Goal: Task Accomplishment & Management: Manage account settings

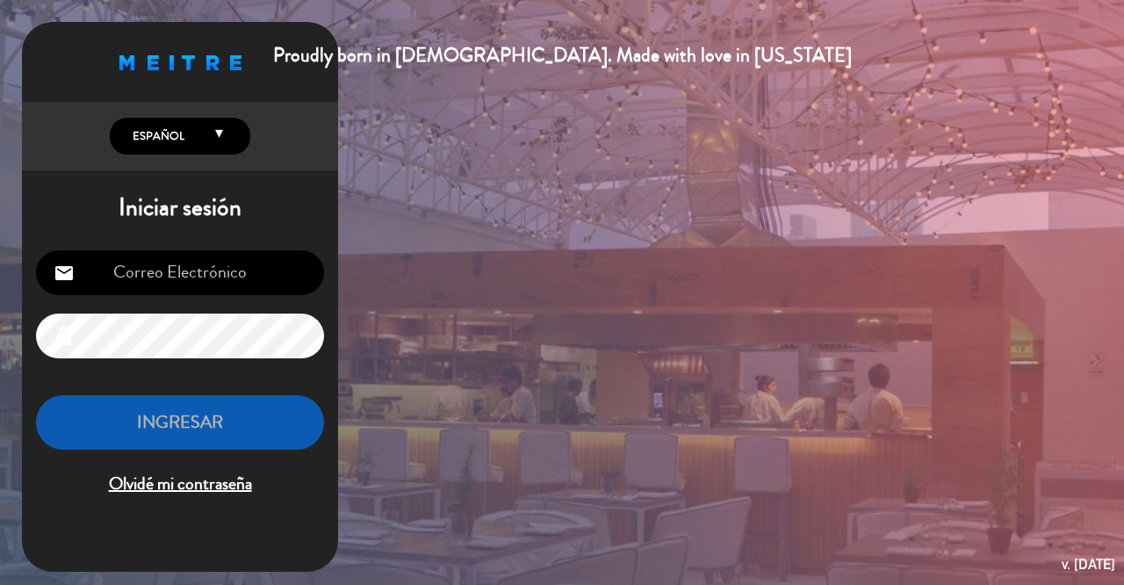
click at [190, 262] on input "email" at bounding box center [180, 272] width 288 height 45
type input "[EMAIL_ADDRESS][DOMAIN_NAME]"
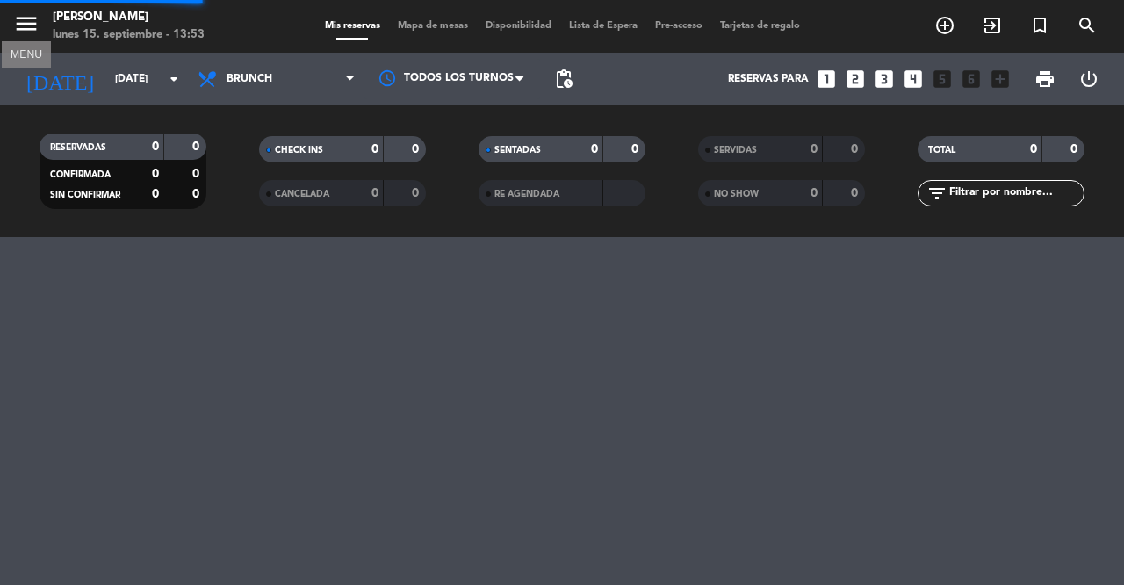
click at [25, 22] on icon "menu" at bounding box center [26, 24] width 26 height 26
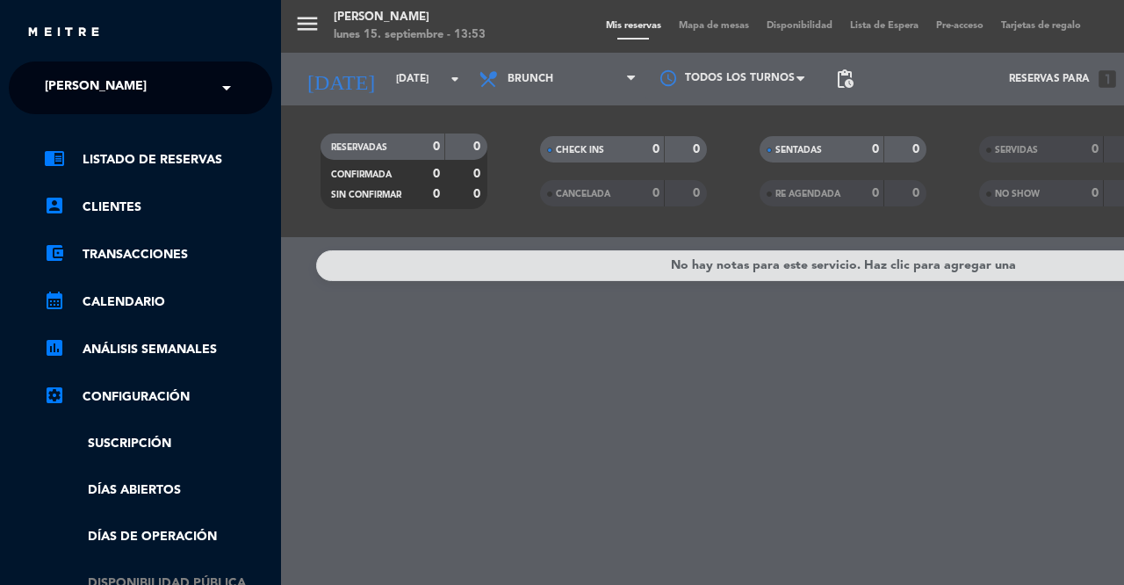
click at [149, 578] on link "Disponibilidad pública" at bounding box center [158, 583] width 228 height 20
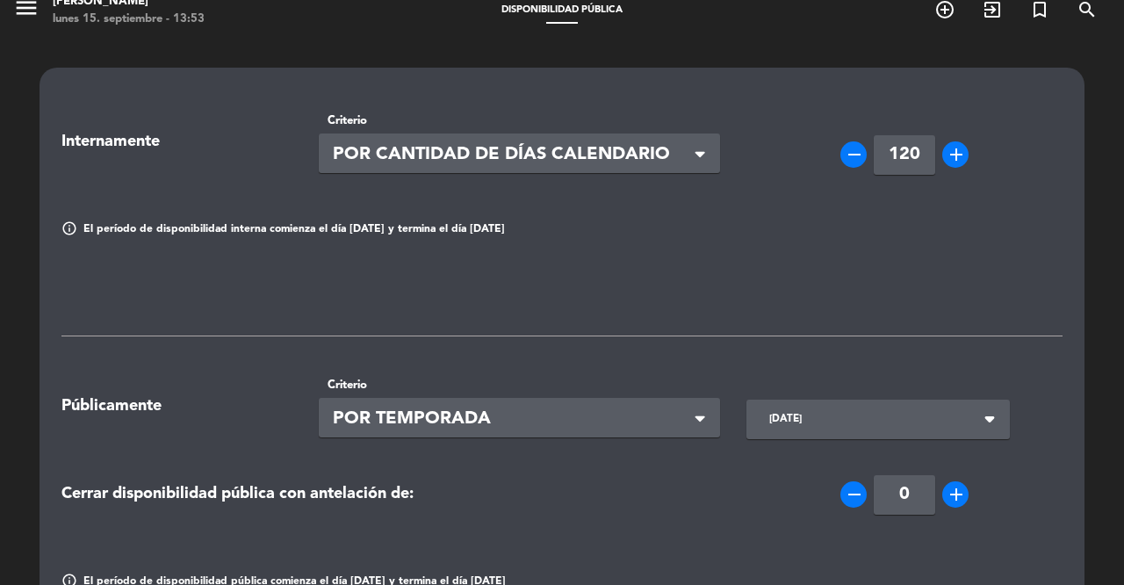
scroll to position [25, 0]
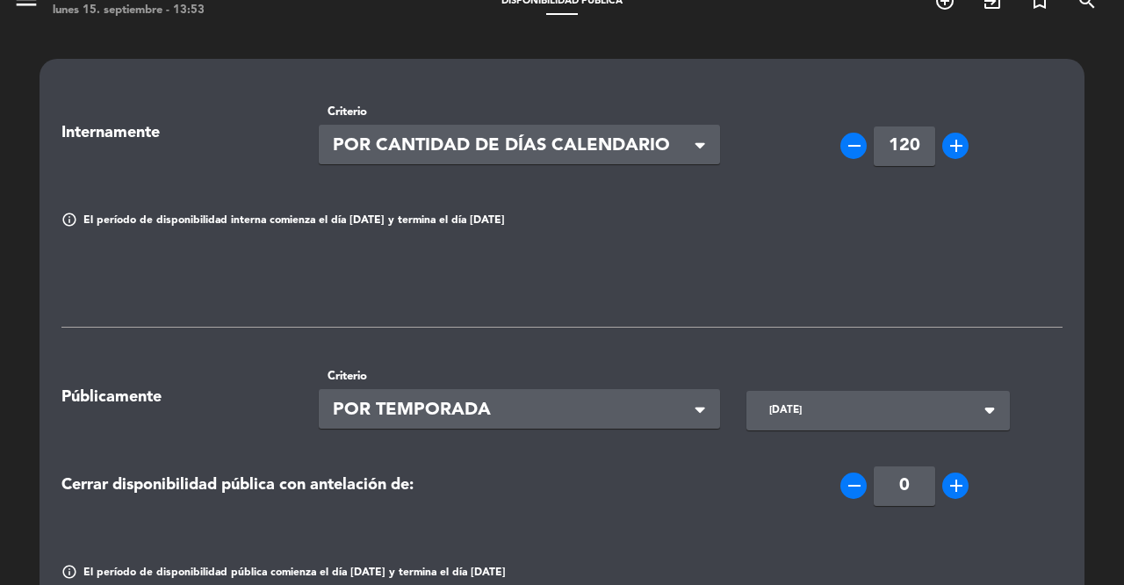
click at [961, 148] on icon "add" at bounding box center [955, 145] width 21 height 21
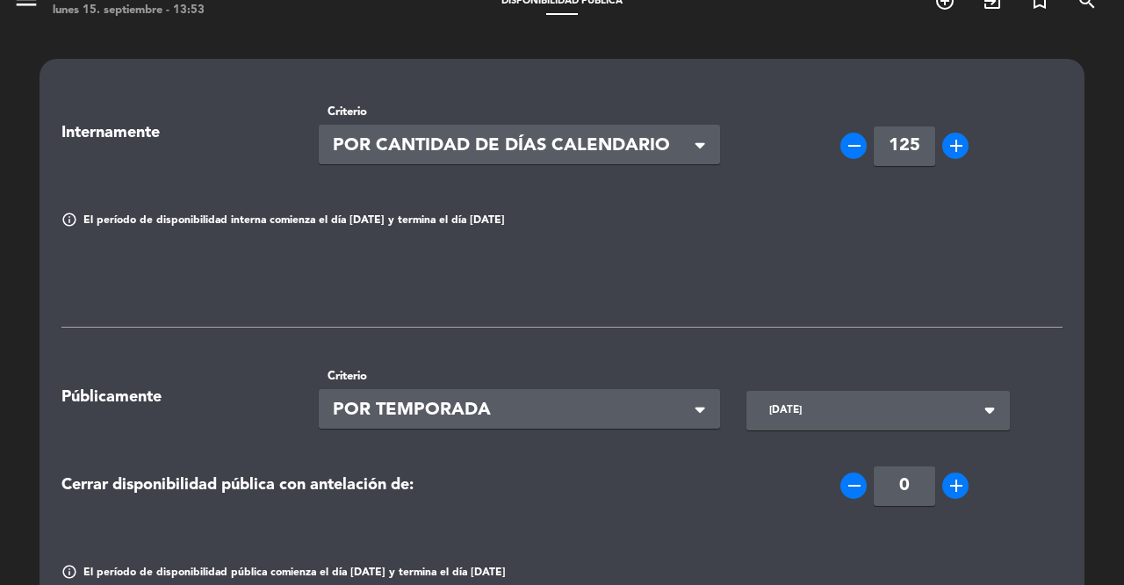
click at [961, 148] on icon "add" at bounding box center [955, 145] width 21 height 21
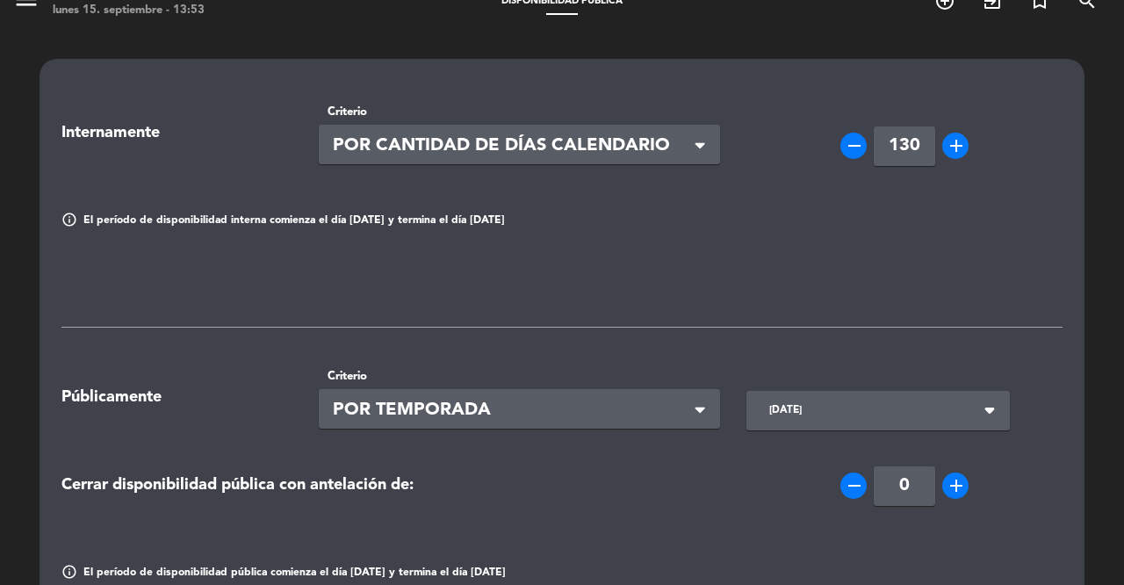
click at [961, 148] on icon "add" at bounding box center [955, 145] width 21 height 21
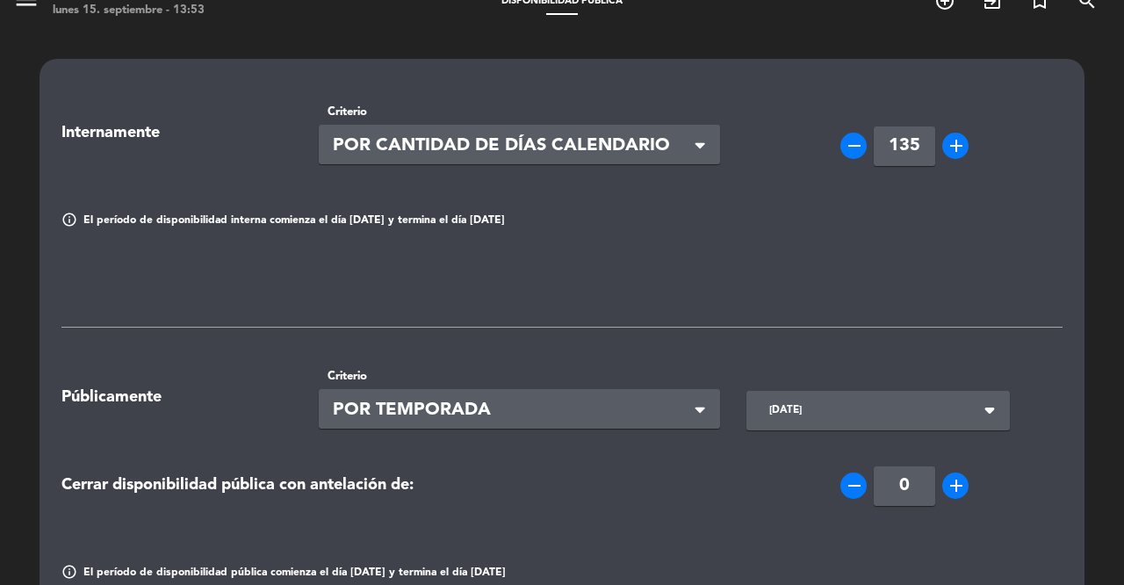
click at [961, 148] on icon "add" at bounding box center [955, 145] width 21 height 21
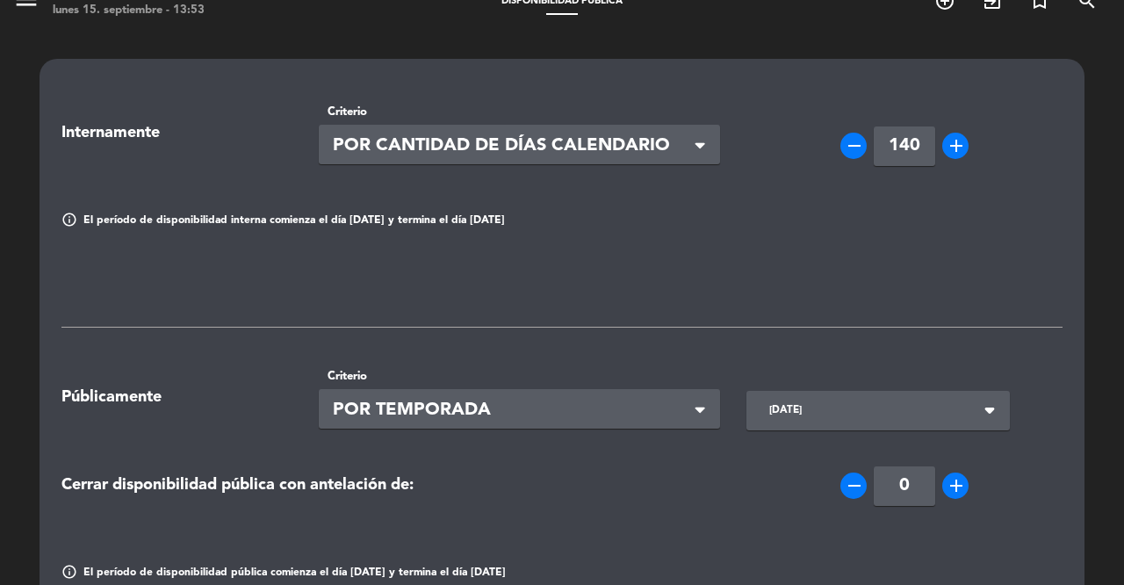
click at [961, 148] on icon "add" at bounding box center [955, 145] width 21 height 21
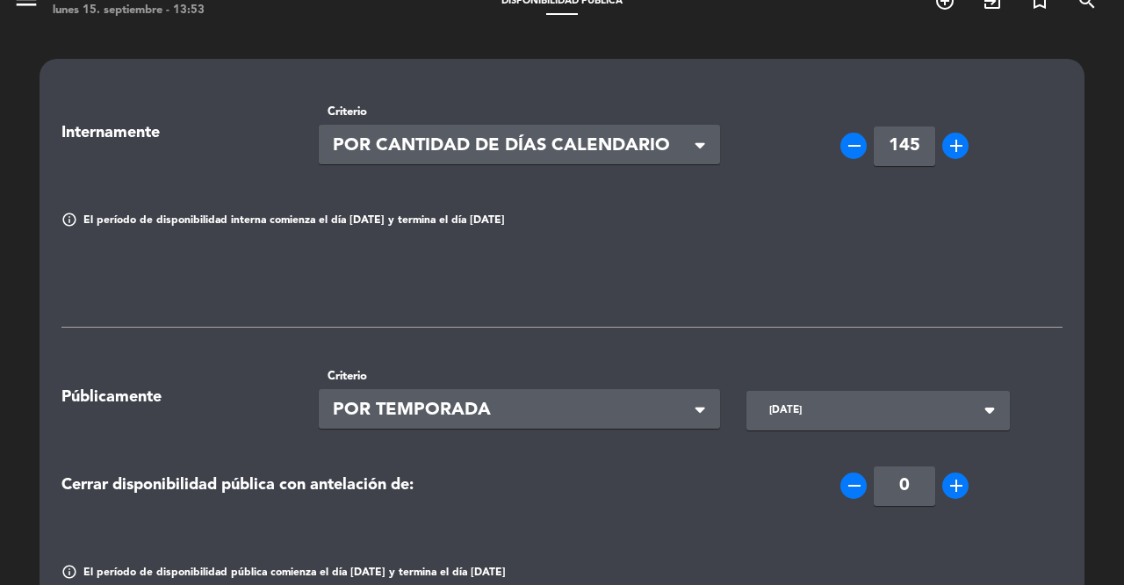
click at [961, 148] on icon "add" at bounding box center [955, 145] width 21 height 21
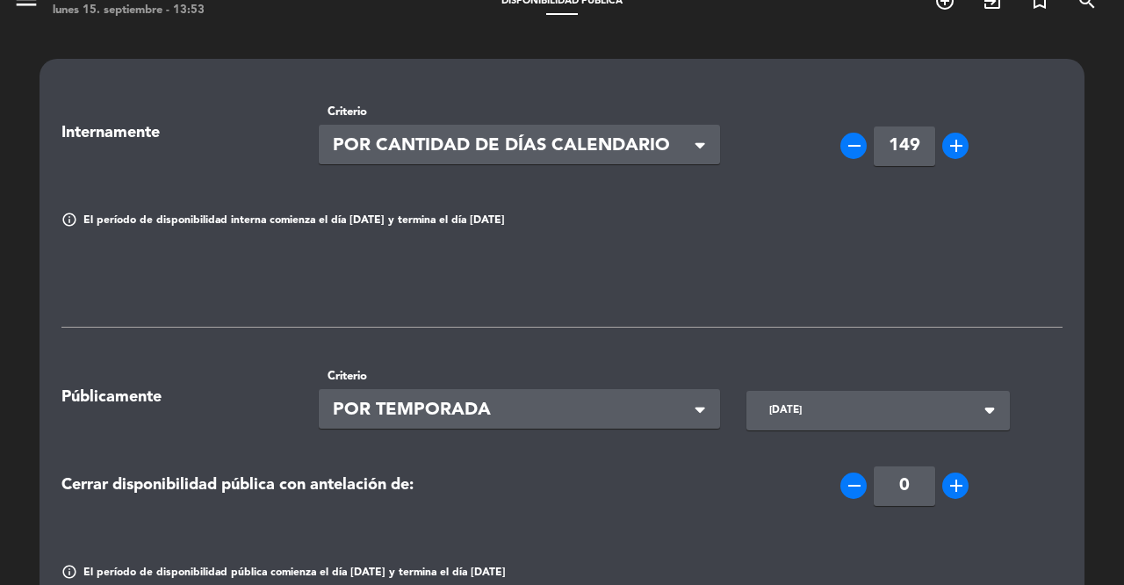
type input "150"
click at [982, 407] on icon "arrow_drop_down" at bounding box center [989, 410] width 32 height 32
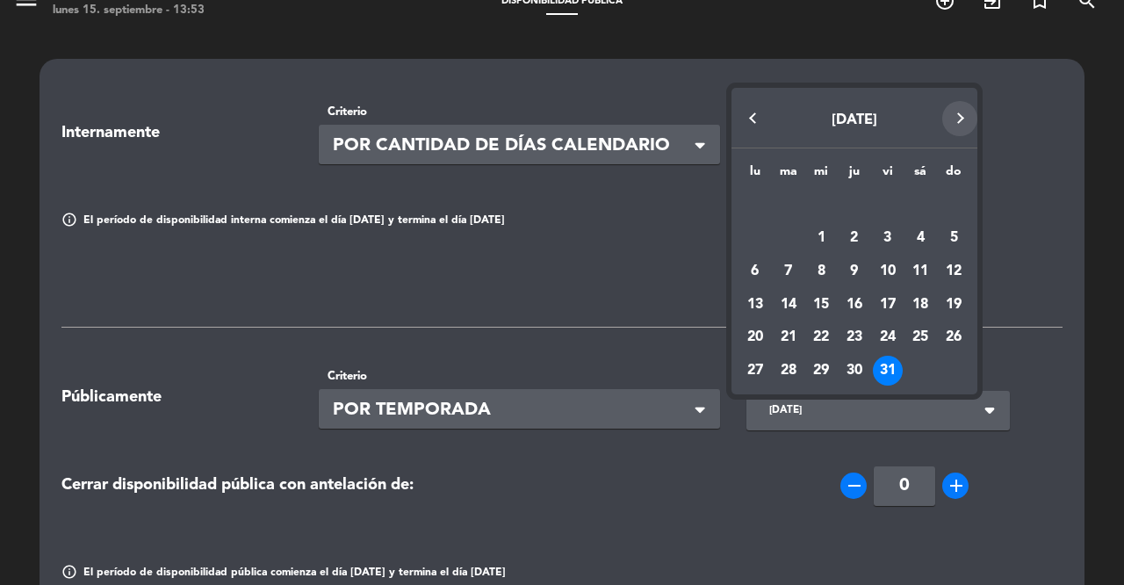
click at [959, 120] on button "Next month" at bounding box center [959, 118] width 35 height 35
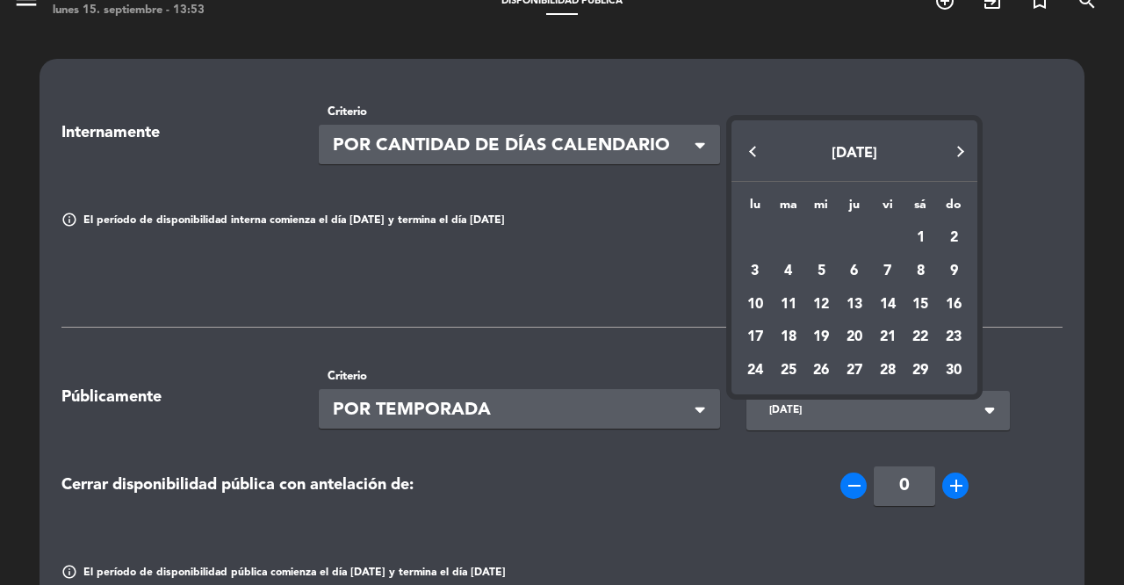
click at [961, 155] on button "Next month" at bounding box center [959, 151] width 35 height 35
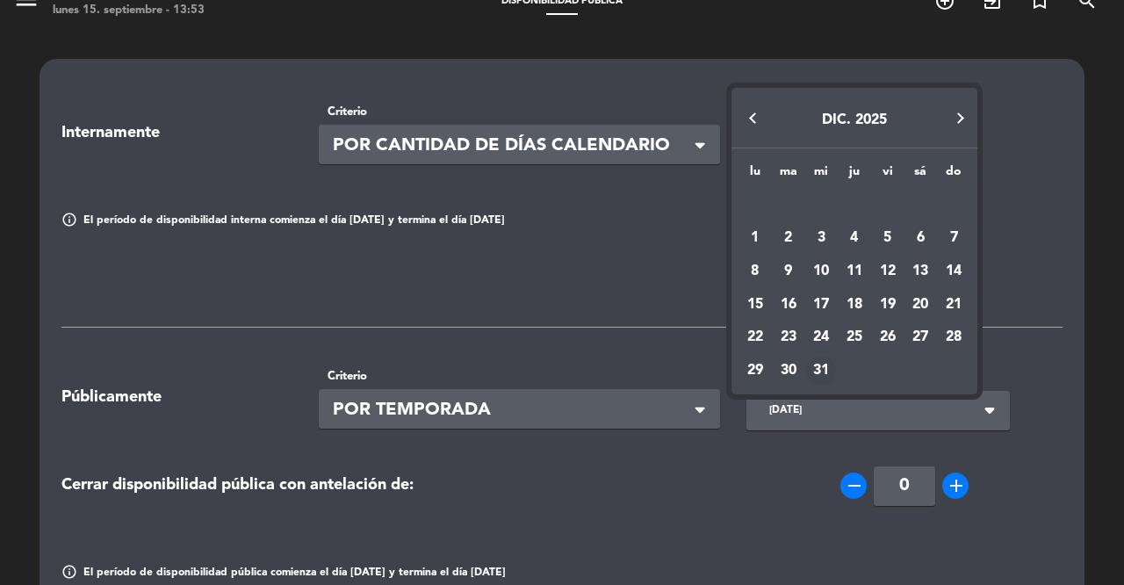
click at [828, 366] on div "31" at bounding box center [821, 370] width 30 height 30
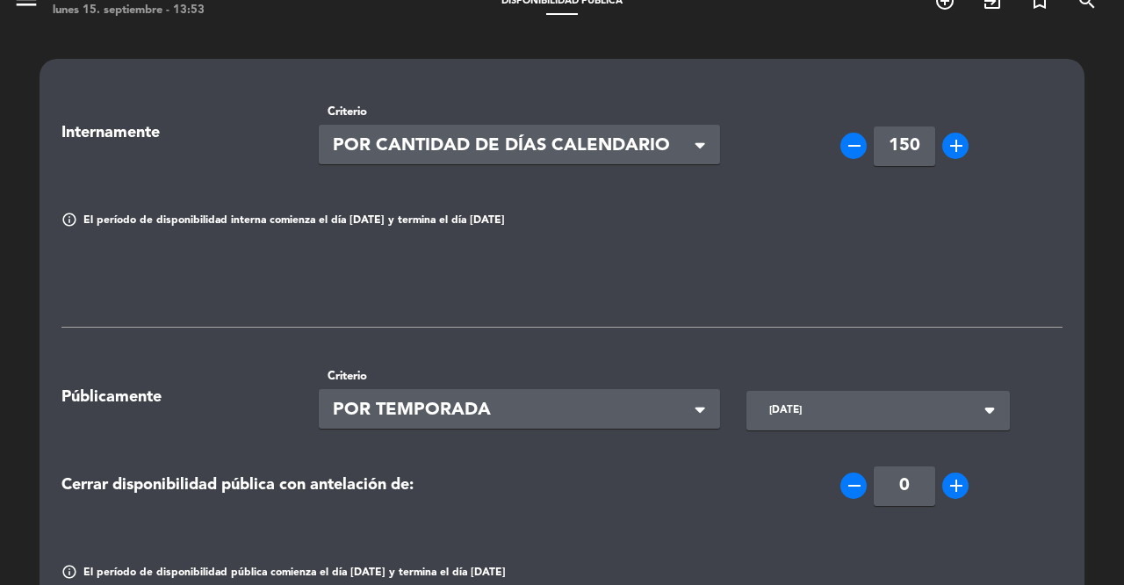
type input "mié. 31 dic."
click at [695, 139] on span at bounding box center [699, 147] width 9 height 16
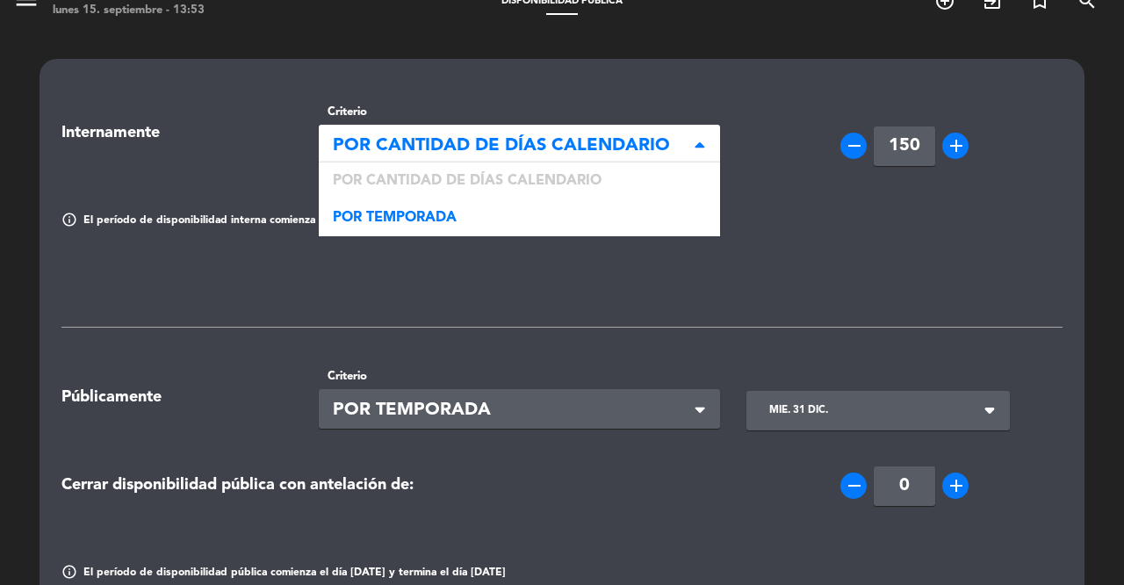
click at [695, 139] on span at bounding box center [699, 145] width 9 height 16
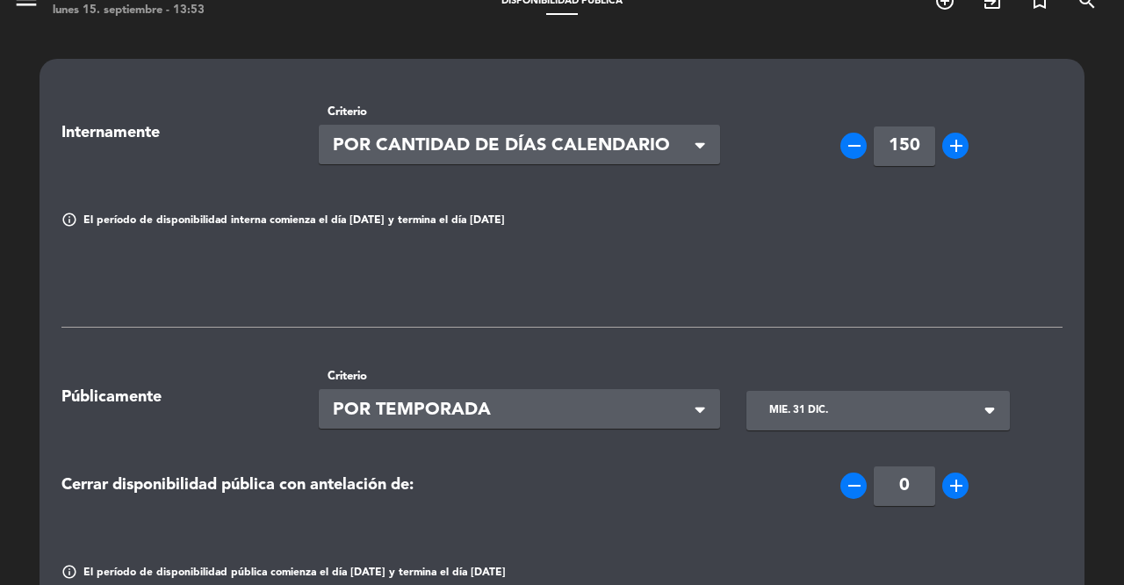
click at [814, 226] on div "info El período de disponibilidad interna comienza el día [DATE] y termina el d…" at bounding box center [561, 221] width 1027 height 18
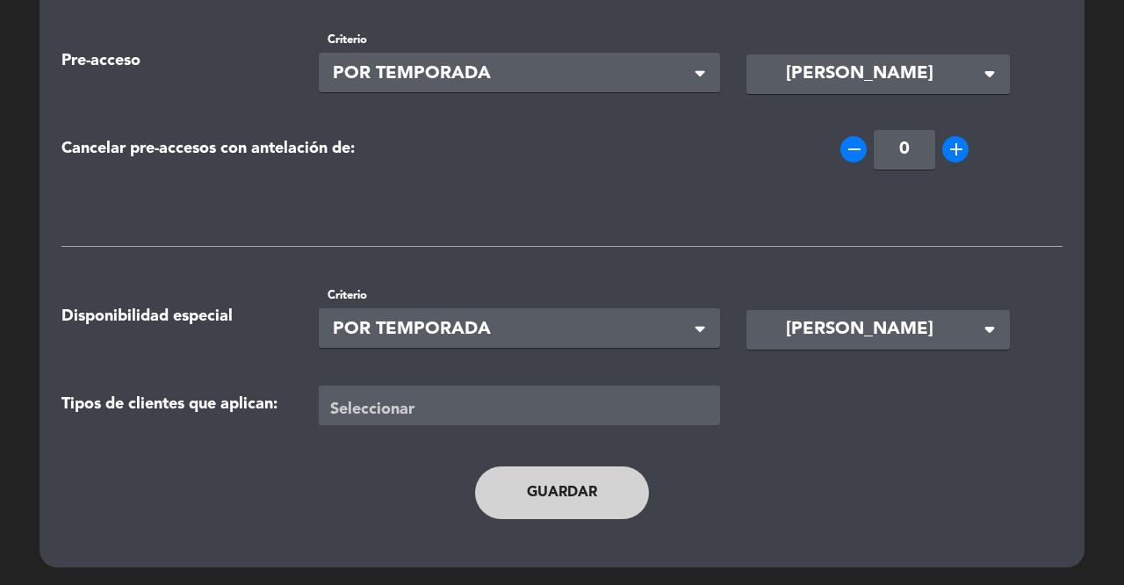
scroll to position [713, 0]
click at [545, 498] on button "Guardar" at bounding box center [562, 492] width 174 height 53
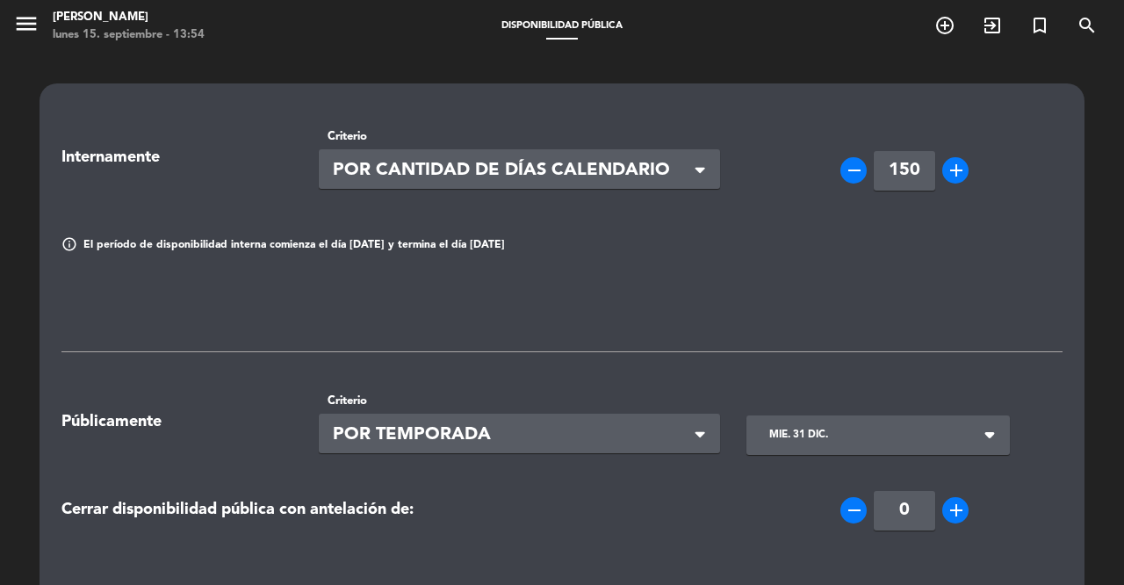
scroll to position [0, 0]
click at [22, 22] on icon "menu" at bounding box center [26, 24] width 26 height 26
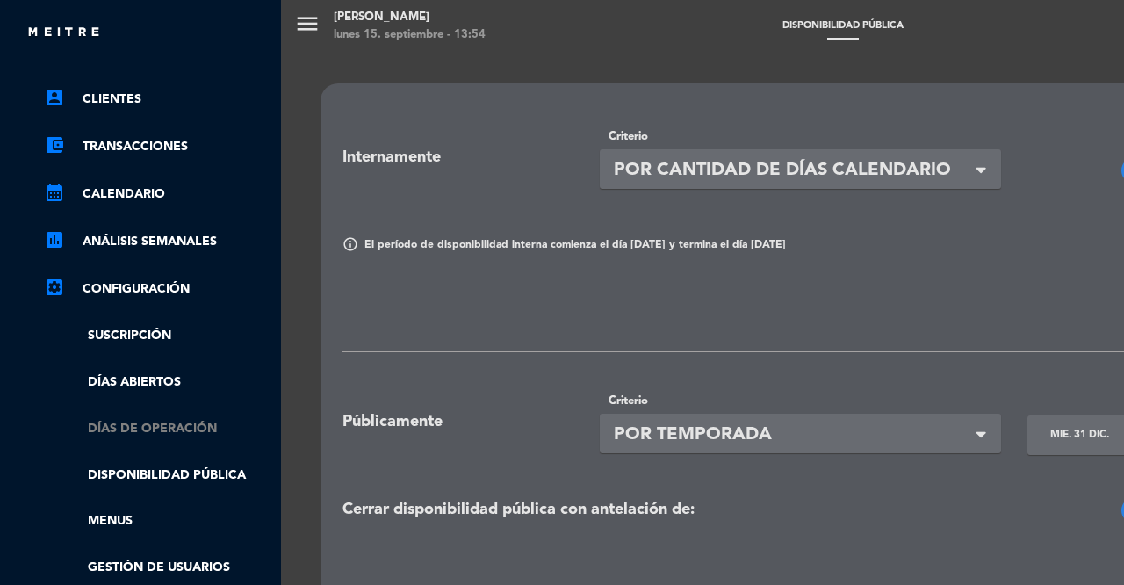
scroll to position [112, 0]
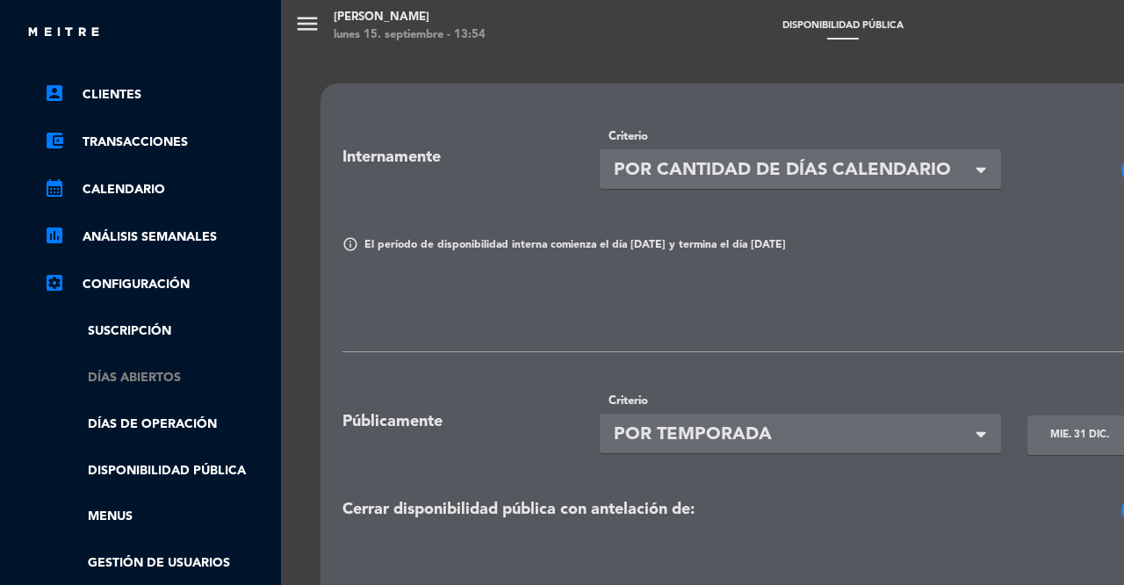
click at [155, 373] on link "Días abiertos" at bounding box center [158, 378] width 228 height 20
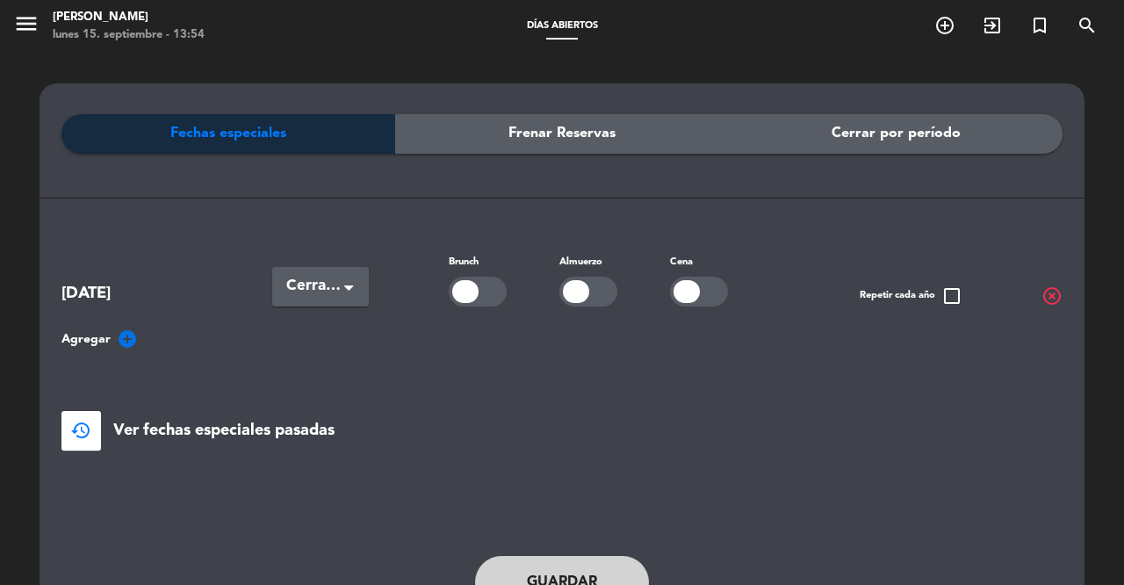
click at [129, 337] on icon "add_circle" at bounding box center [127, 338] width 21 height 21
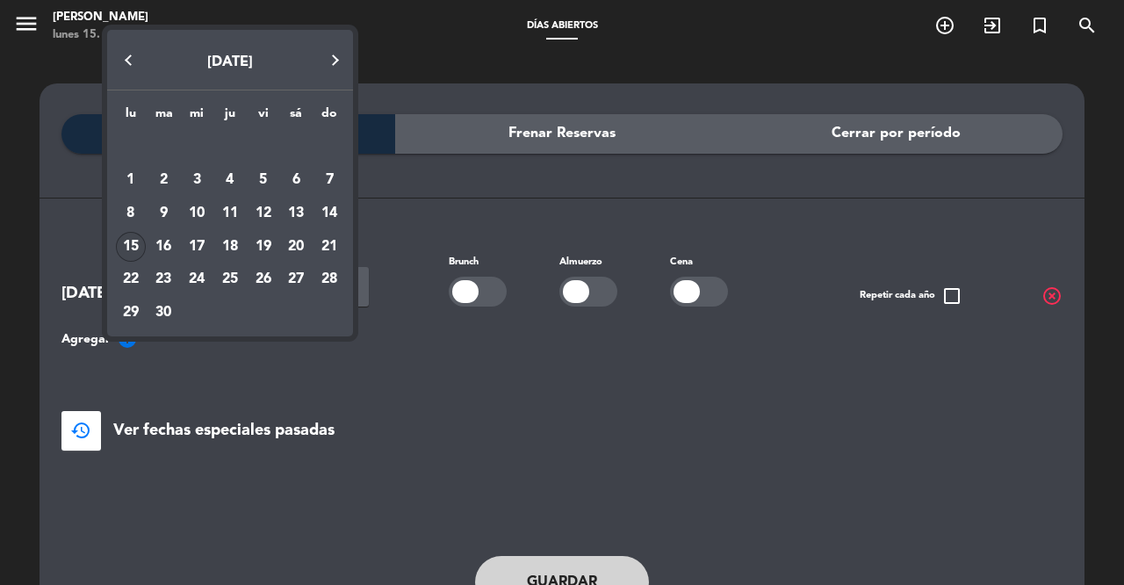
click at [335, 58] on button "Next month" at bounding box center [335, 60] width 35 height 35
click at [335, 58] on div "[DATE] lu ma mi ju vi sá do [DATE] 2 3 4 5 6 7 8 9 10 11 12 13 14 15 16 17 18 1…" at bounding box center [230, 178] width 246 height 315
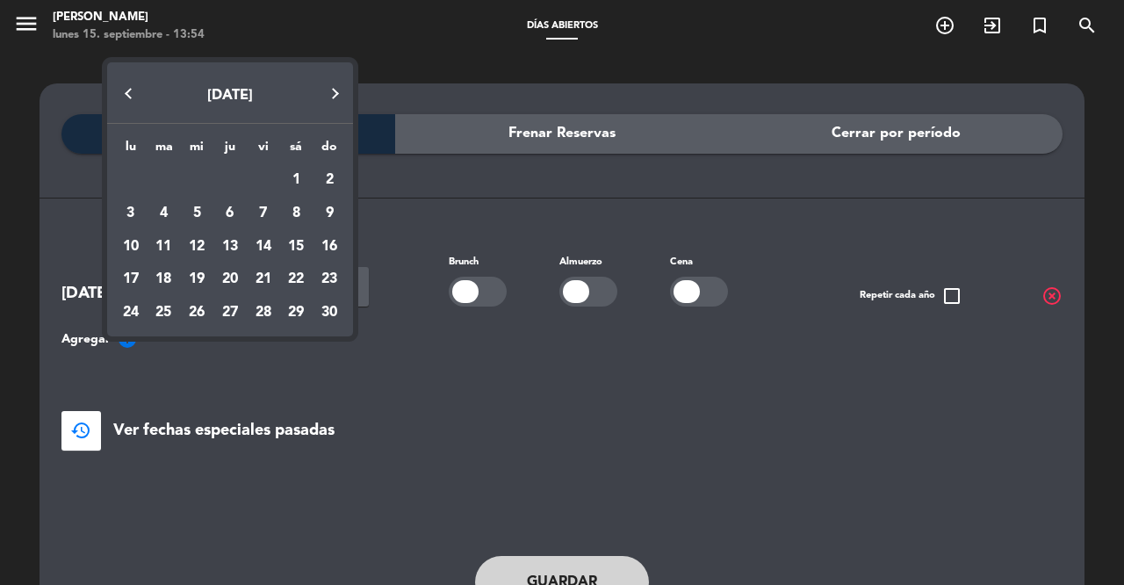
click at [334, 96] on button "Next month" at bounding box center [335, 93] width 35 height 35
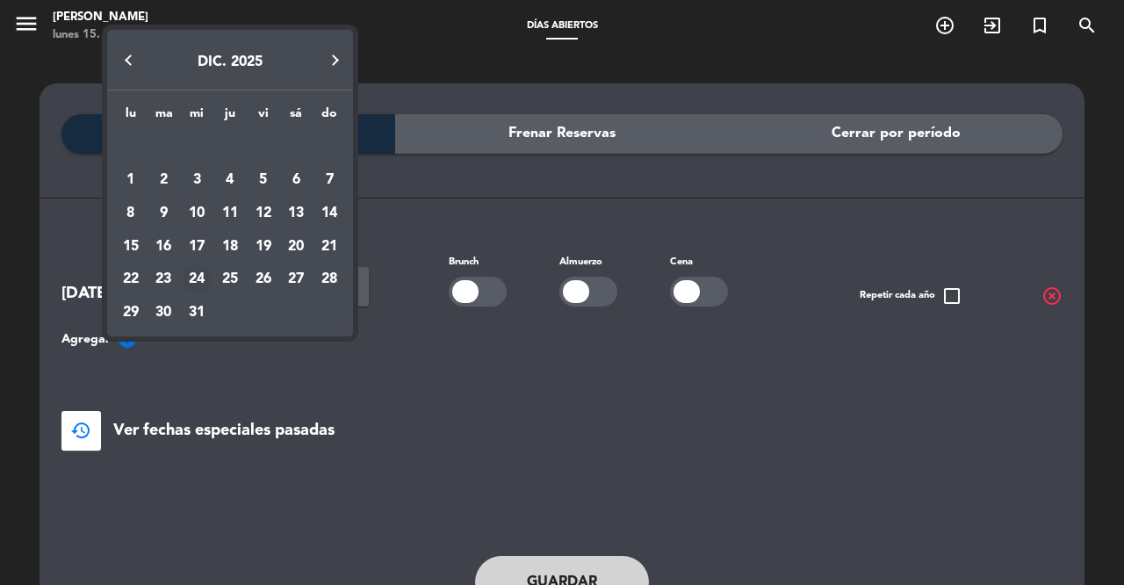
click at [202, 276] on div "24" at bounding box center [197, 280] width 30 height 30
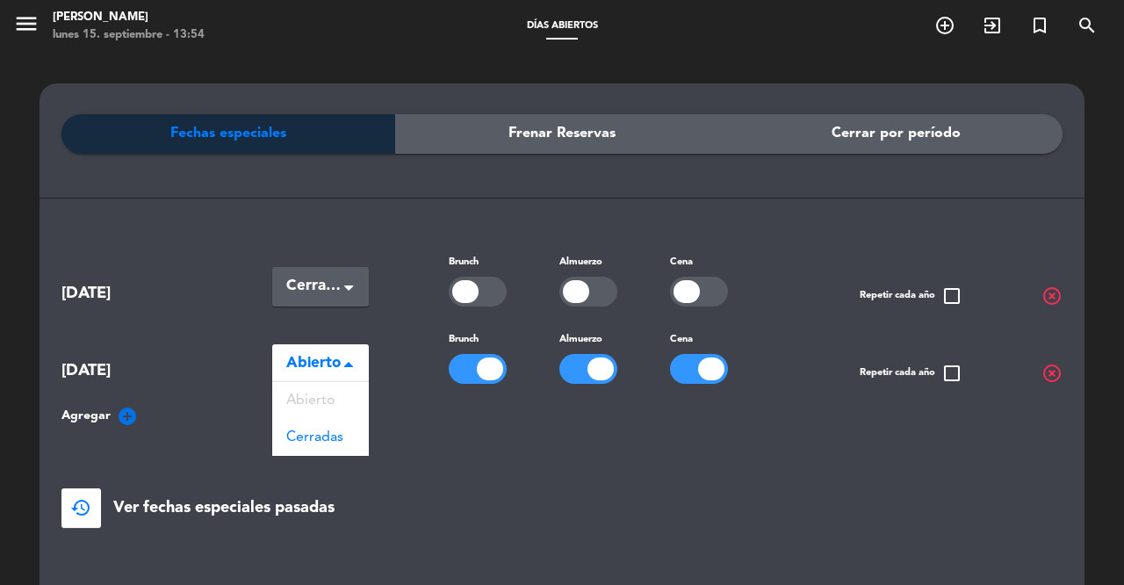
click at [334, 364] on span "Abierto" at bounding box center [313, 363] width 54 height 25
click at [313, 436] on span "Cerradas" at bounding box center [314, 437] width 57 height 14
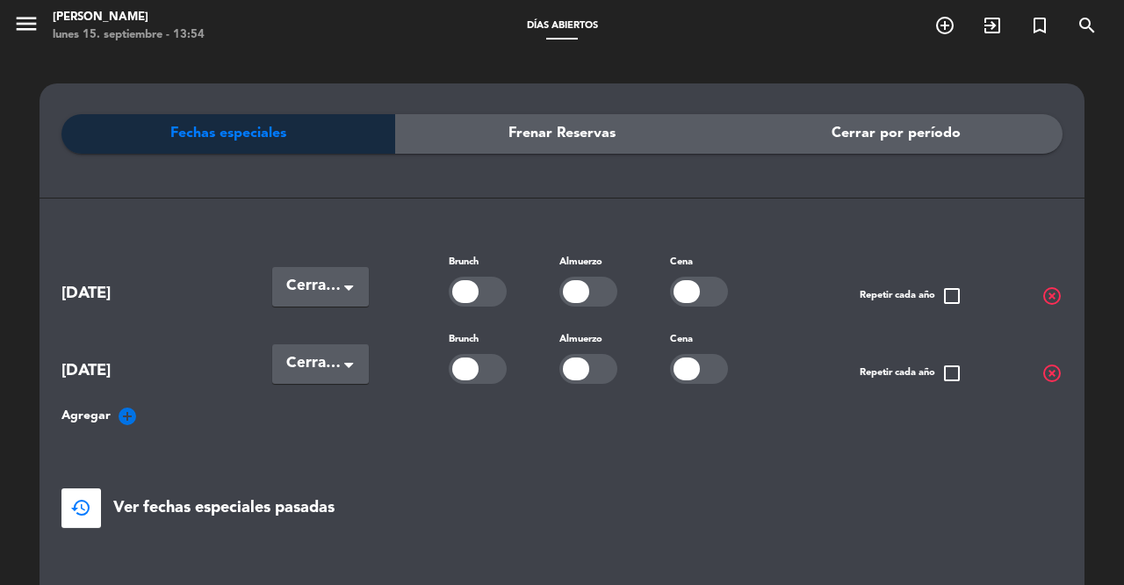
click at [127, 414] on icon "add_circle" at bounding box center [127, 416] width 21 height 21
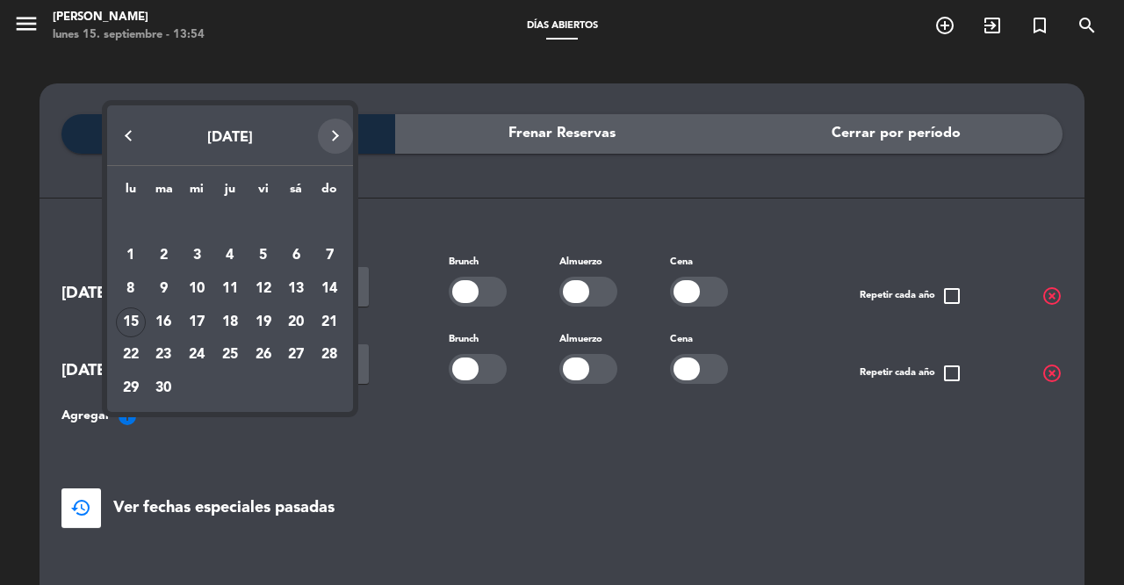
click at [344, 140] on button "Next month" at bounding box center [335, 135] width 35 height 35
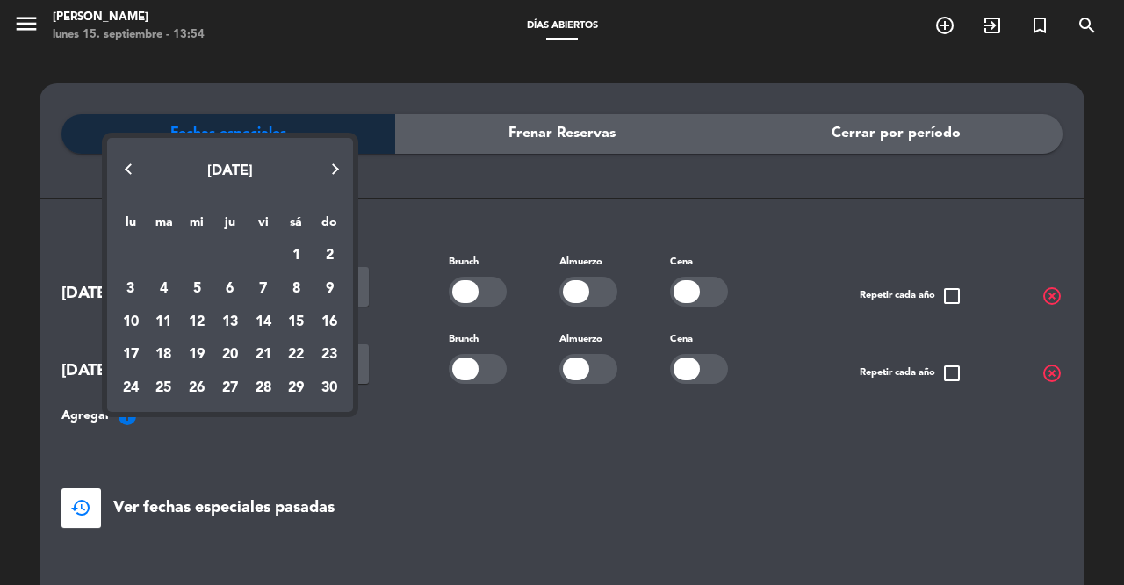
click at [344, 140] on div "[DATE]" at bounding box center [230, 168] width 246 height 61
click at [336, 168] on button "Next month" at bounding box center [335, 169] width 35 height 35
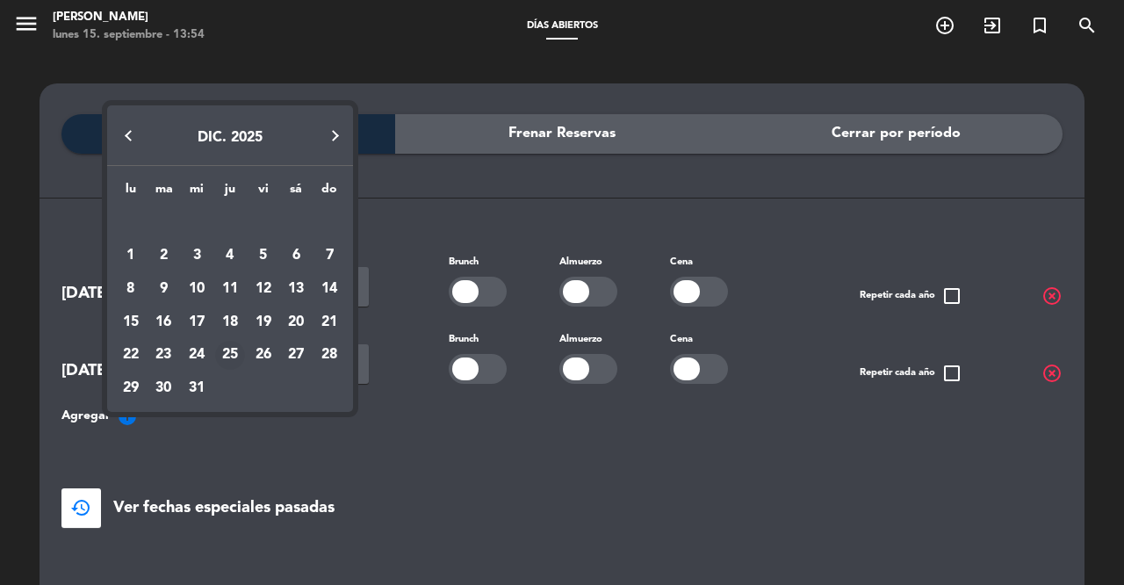
click at [237, 352] on div "25" at bounding box center [230, 356] width 30 height 30
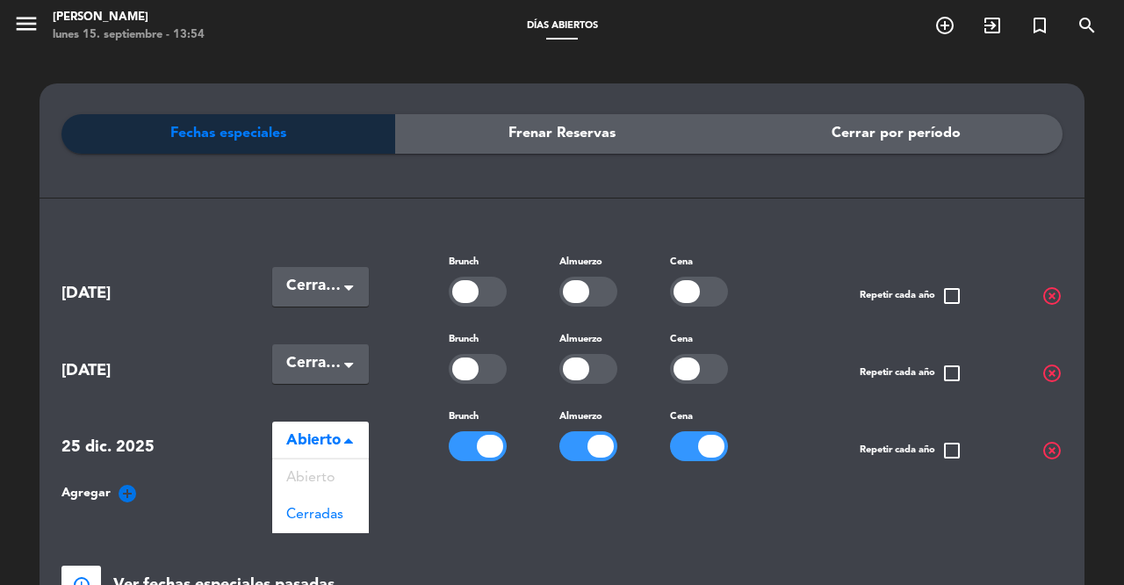
click at [332, 442] on span "Abierto" at bounding box center [313, 440] width 54 height 25
click at [314, 510] on span "Cerradas" at bounding box center [314, 514] width 57 height 14
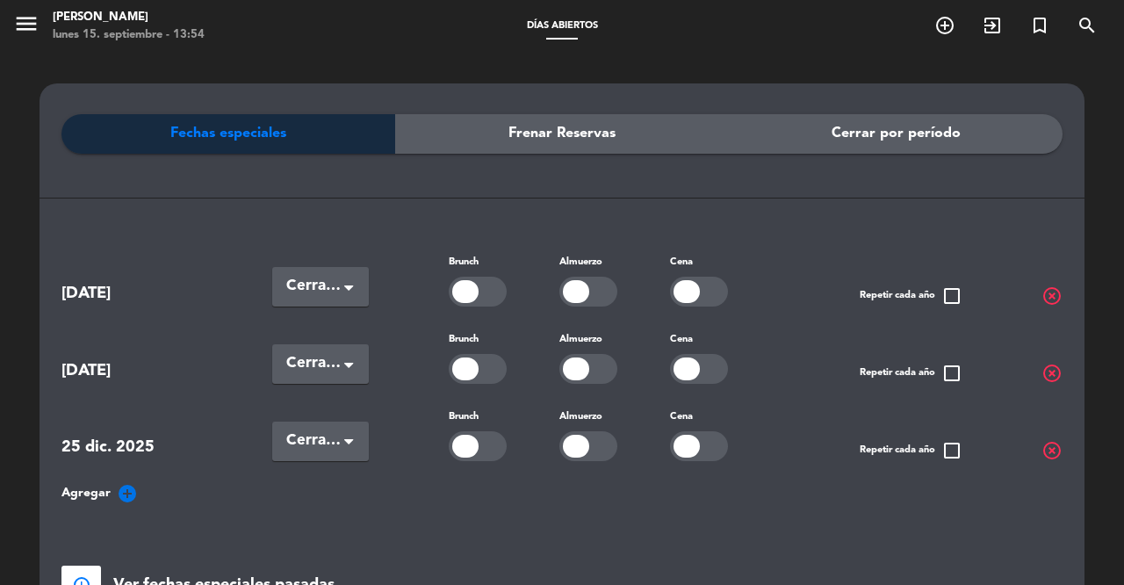
click at [128, 483] on icon "add_circle" at bounding box center [127, 493] width 21 height 21
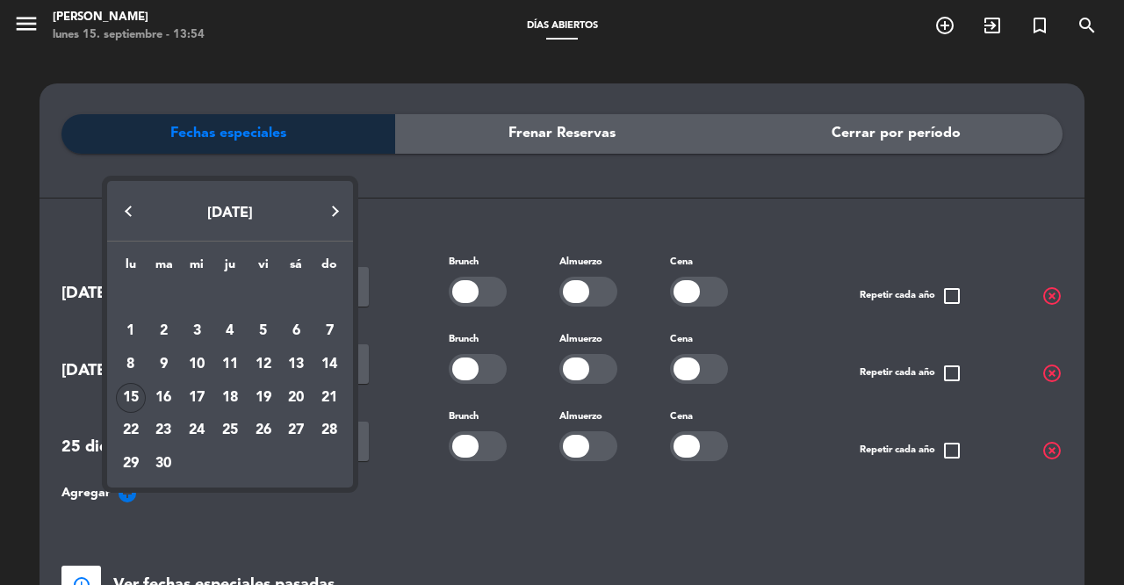
click at [331, 211] on button "Next month" at bounding box center [335, 211] width 35 height 35
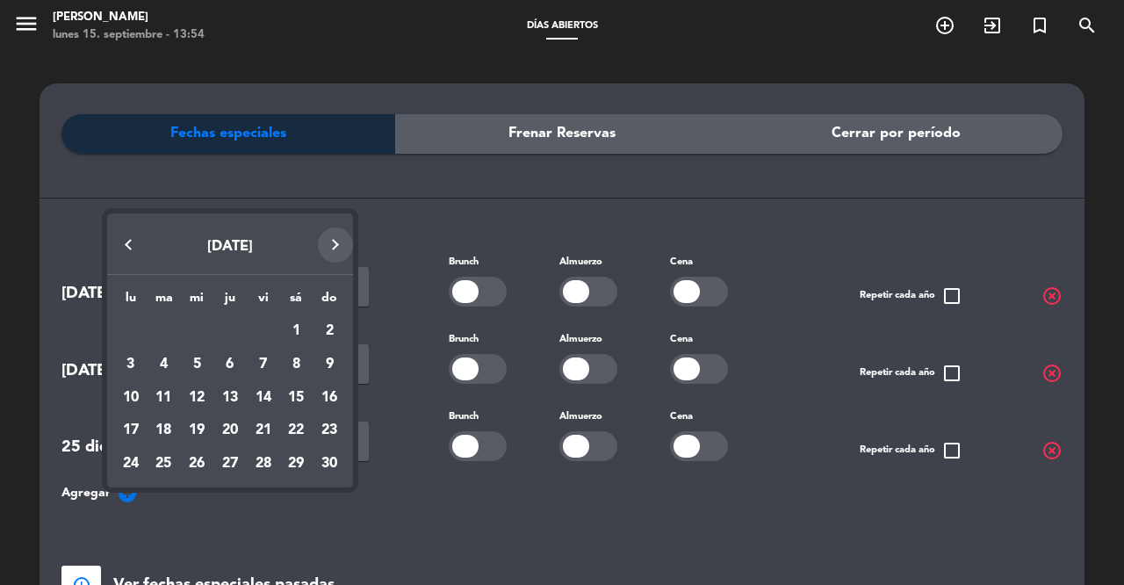
click at [334, 241] on button "Next month" at bounding box center [335, 244] width 35 height 35
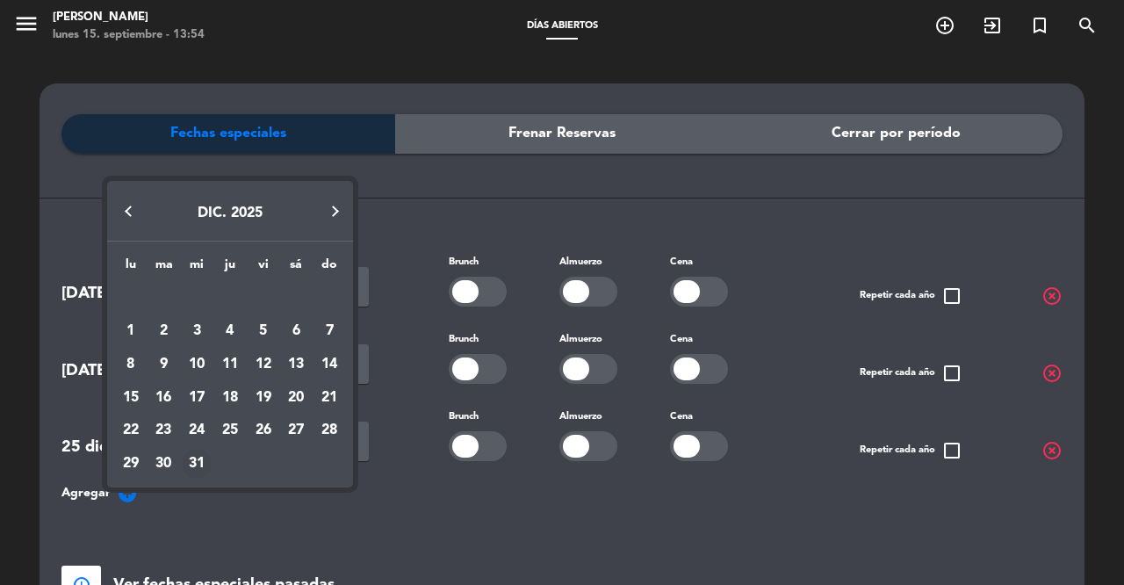
click at [195, 465] on div "31" at bounding box center [197, 464] width 30 height 30
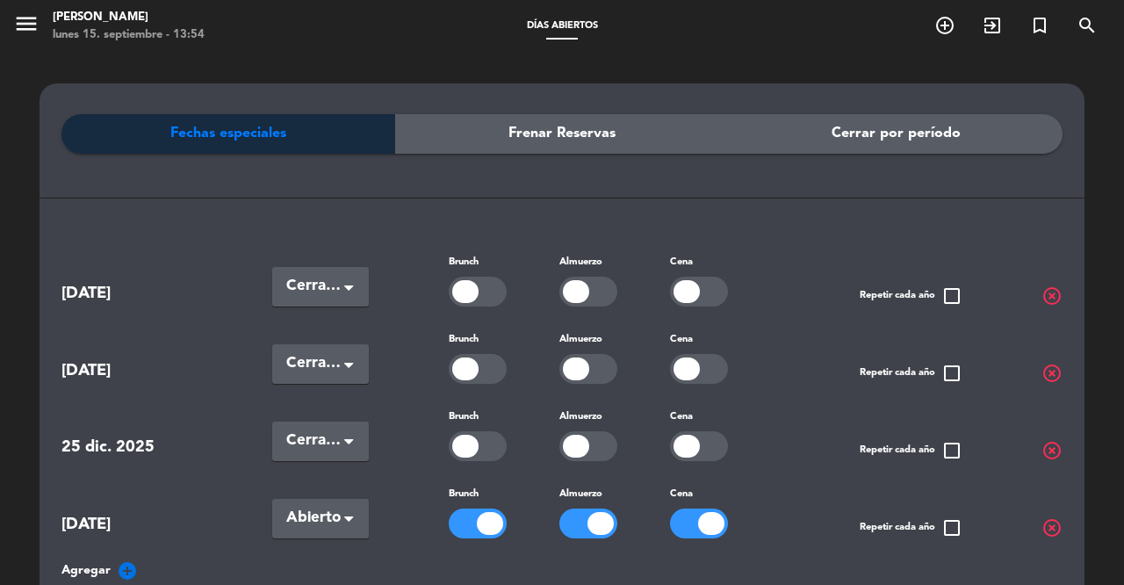
click at [331, 514] on span "Abierto" at bounding box center [313, 518] width 54 height 25
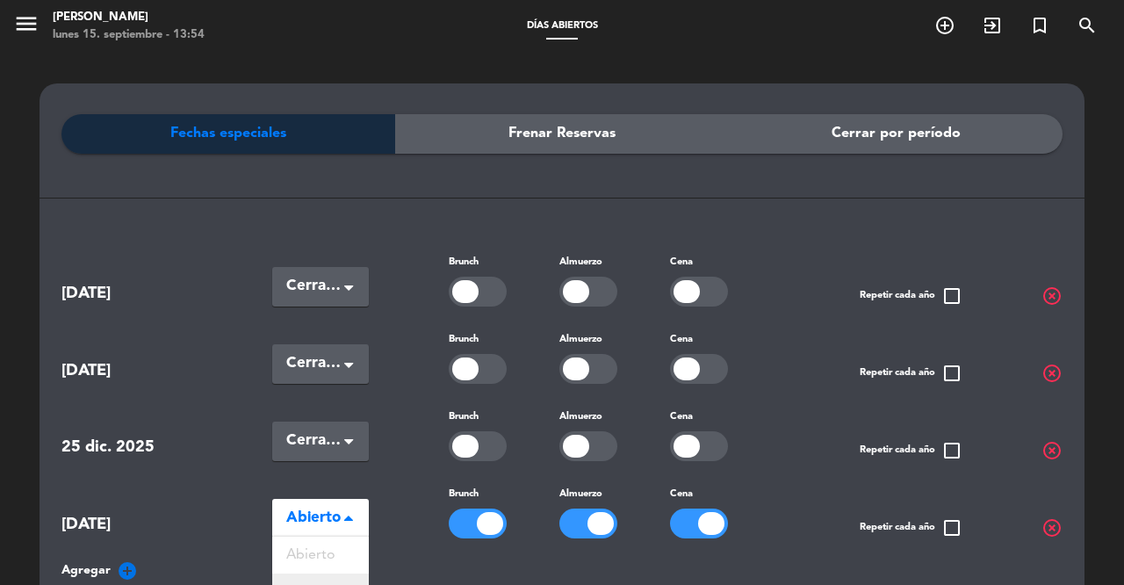
click at [327, 584] on span "Cerradas" at bounding box center [314, 592] width 57 height 14
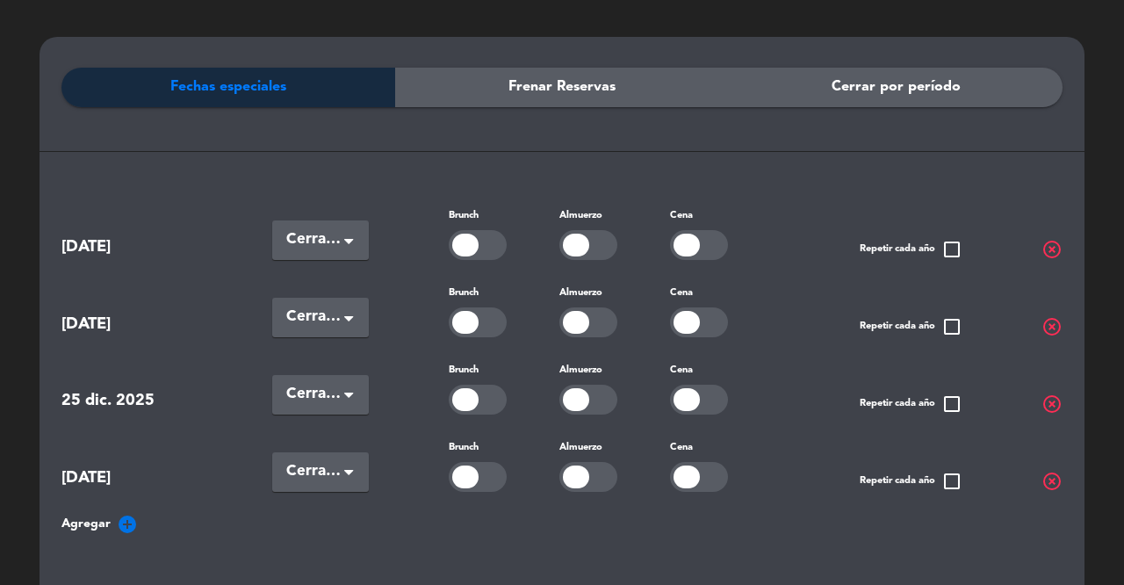
scroll to position [58, 0]
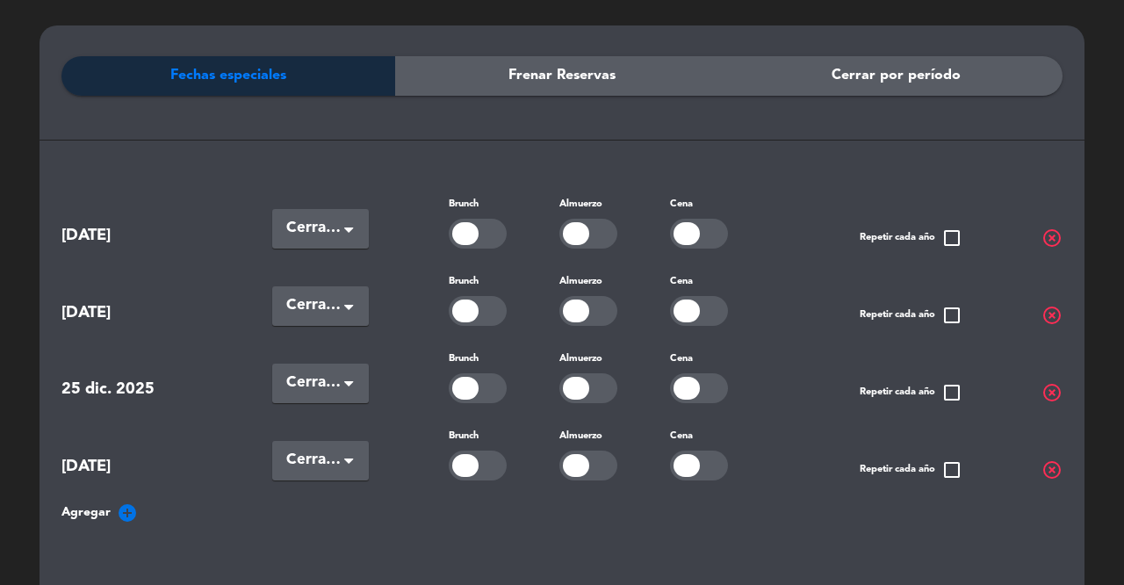
click at [124, 508] on icon "add_circle" at bounding box center [127, 512] width 21 height 21
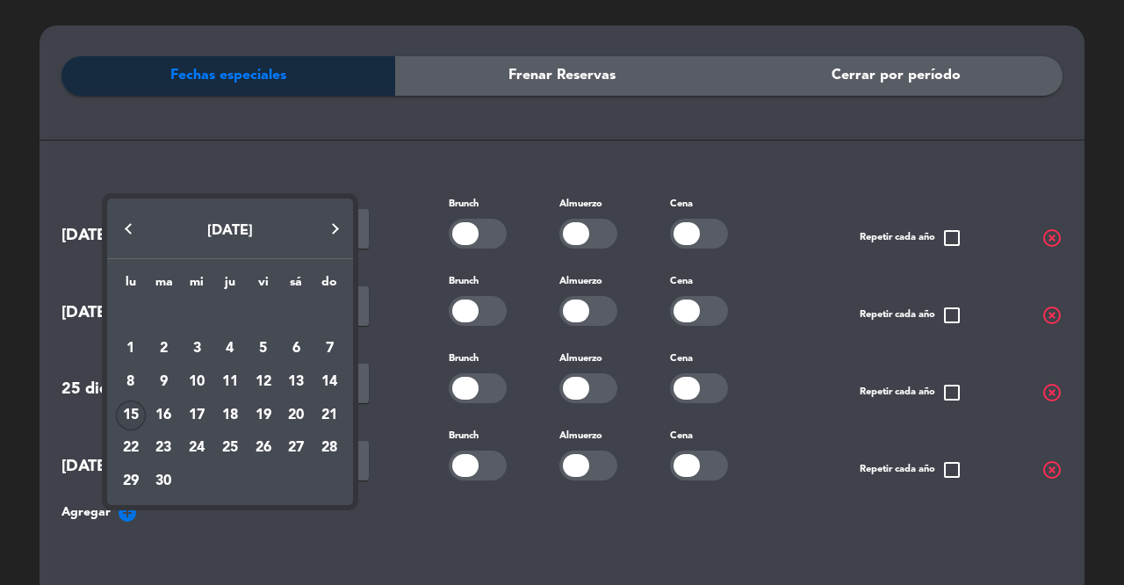
click at [341, 224] on button "Next month" at bounding box center [335, 229] width 35 height 35
click at [338, 236] on button "Next month" at bounding box center [335, 229] width 35 height 35
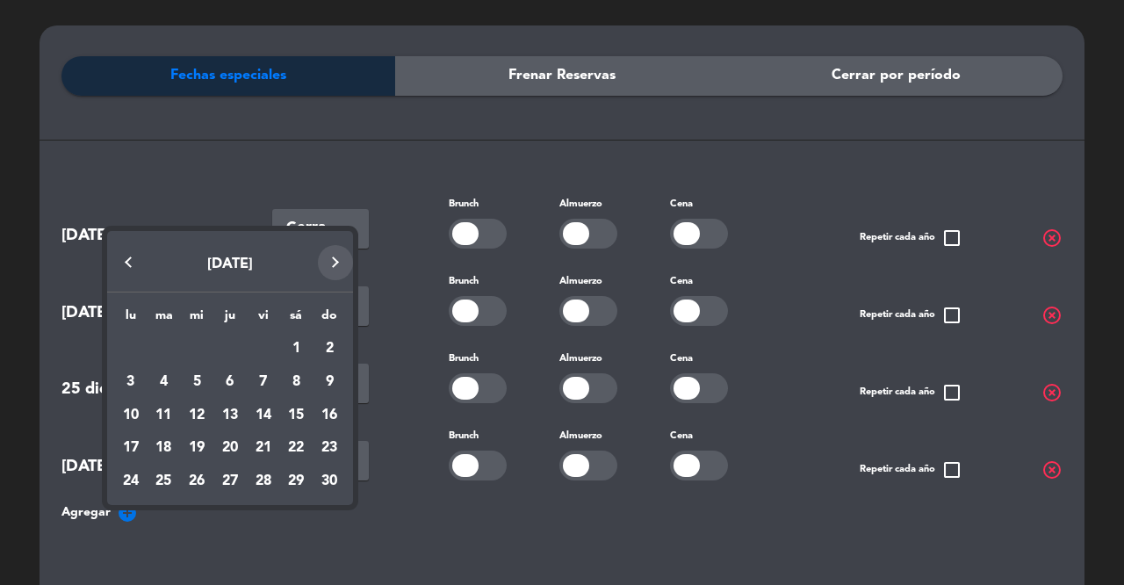
click at [338, 255] on button "Next month" at bounding box center [335, 262] width 35 height 35
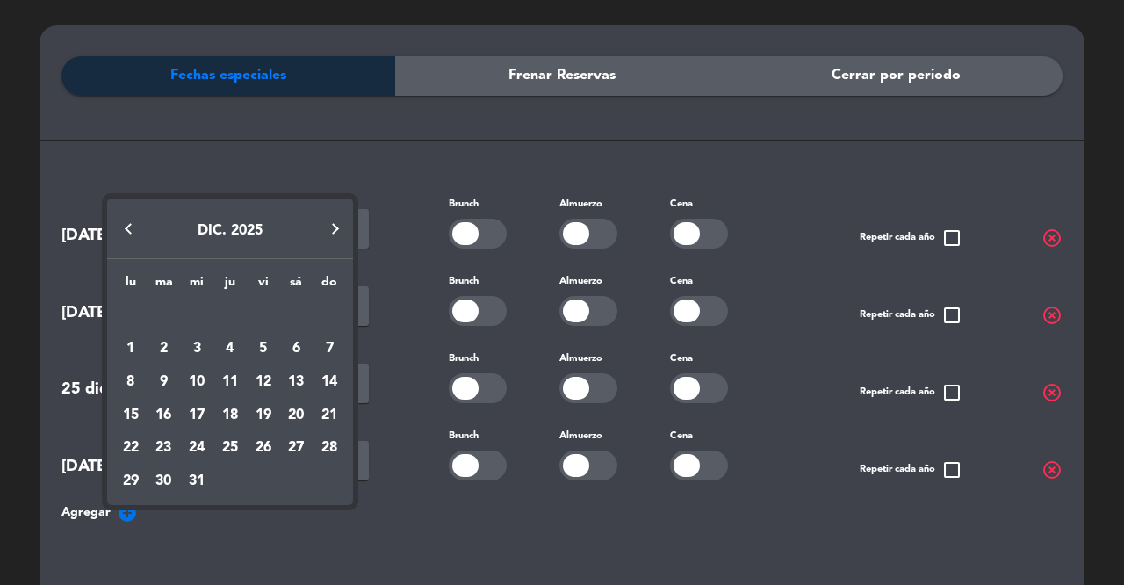
click at [341, 235] on button "Next month" at bounding box center [335, 229] width 35 height 35
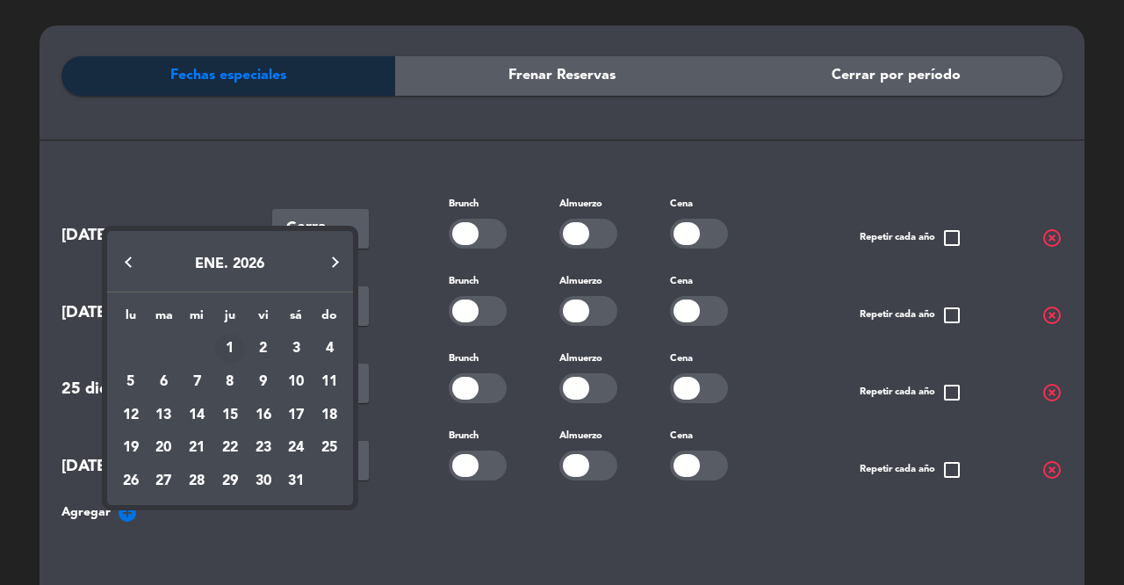
click at [227, 341] on div "1" at bounding box center [230, 349] width 30 height 30
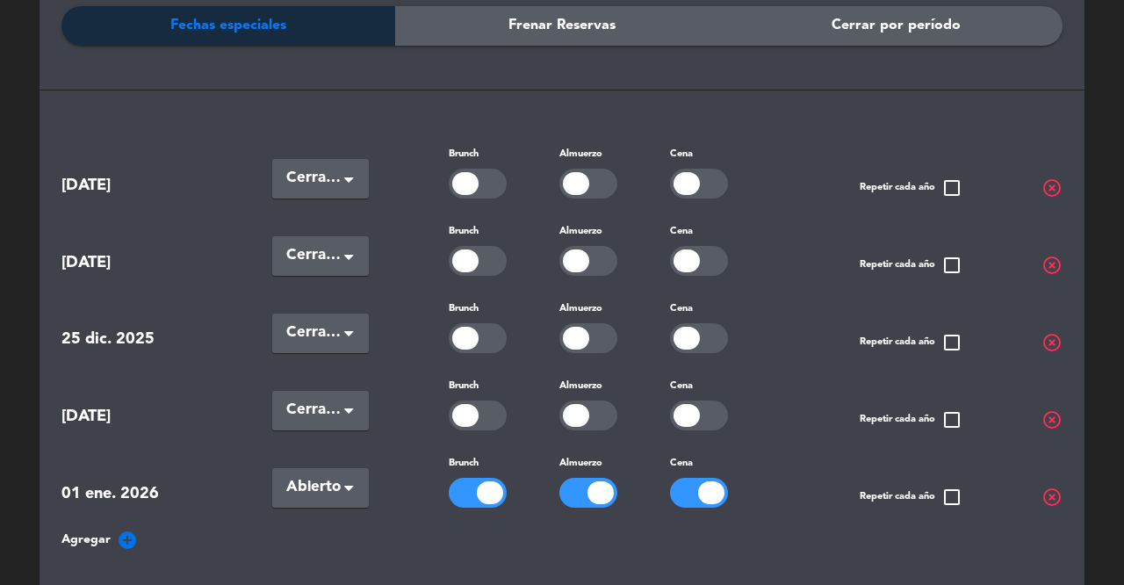
scroll to position [112, 0]
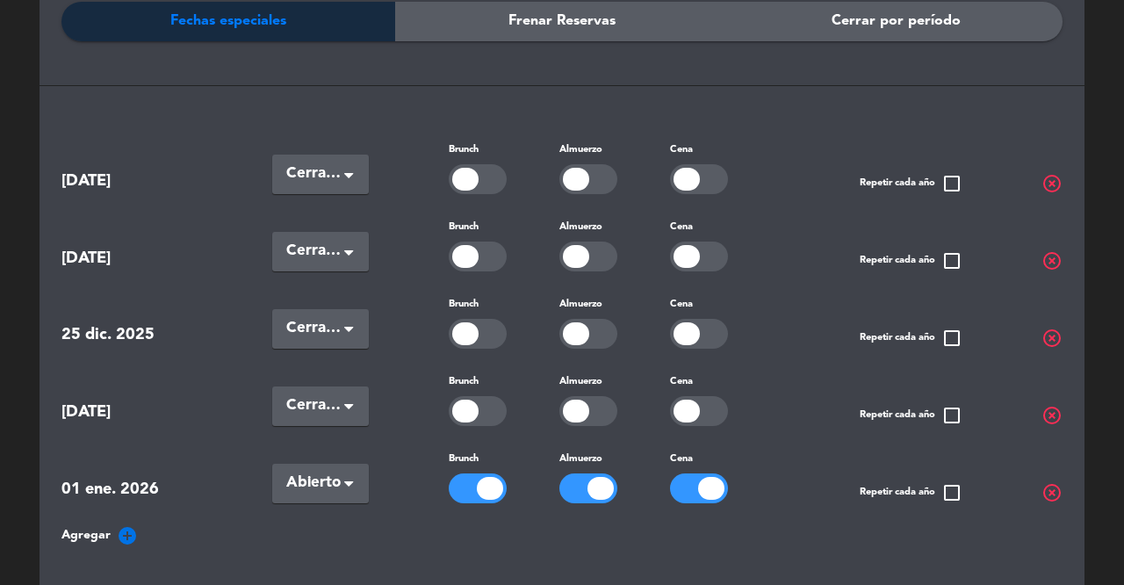
click at [325, 475] on span "Abierto" at bounding box center [313, 482] width 54 height 25
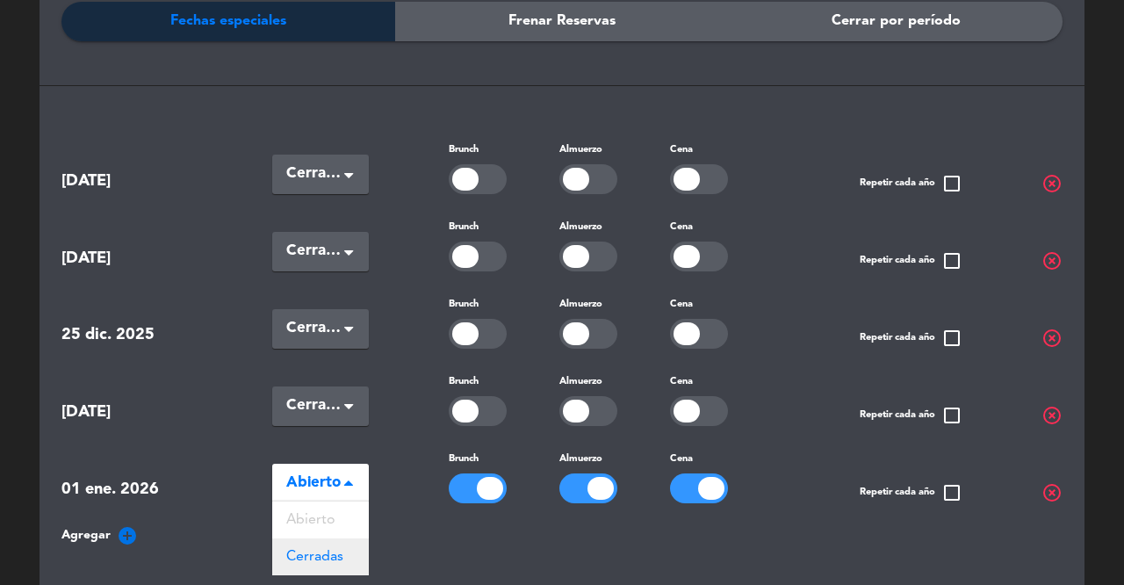
click at [313, 549] on span "Cerradas" at bounding box center [314, 556] width 57 height 14
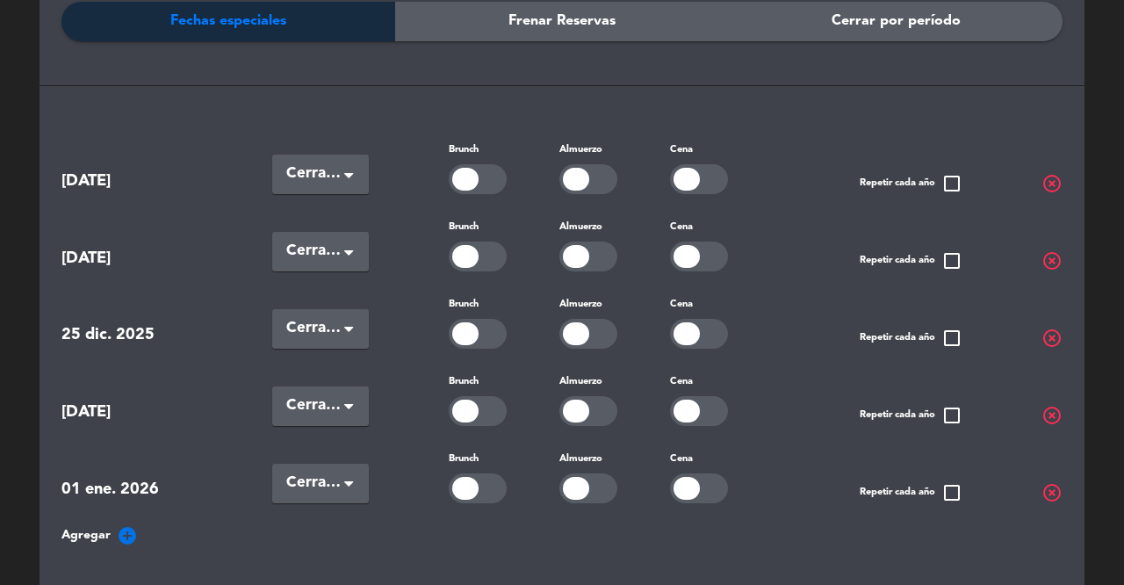
click at [394, 541] on div "[DATE] Seleccionar × Cerradas × Brunch Almuerzo Cena Repetir cada año check_box…" at bounding box center [561, 393] width 1001 height 508
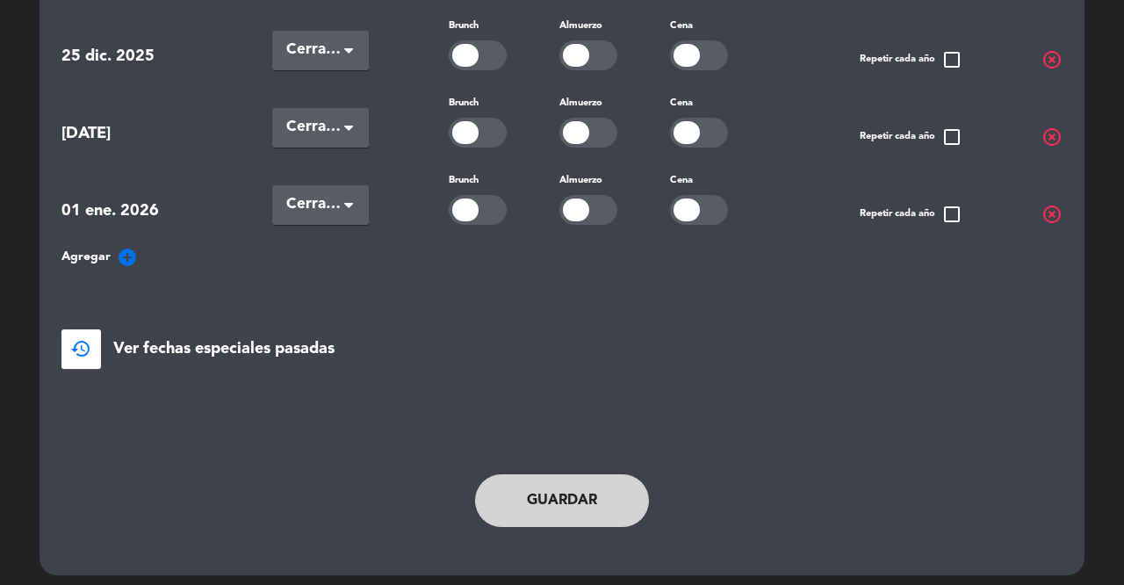
scroll to position [390, 0]
click at [543, 499] on button "Guardar" at bounding box center [562, 501] width 174 height 53
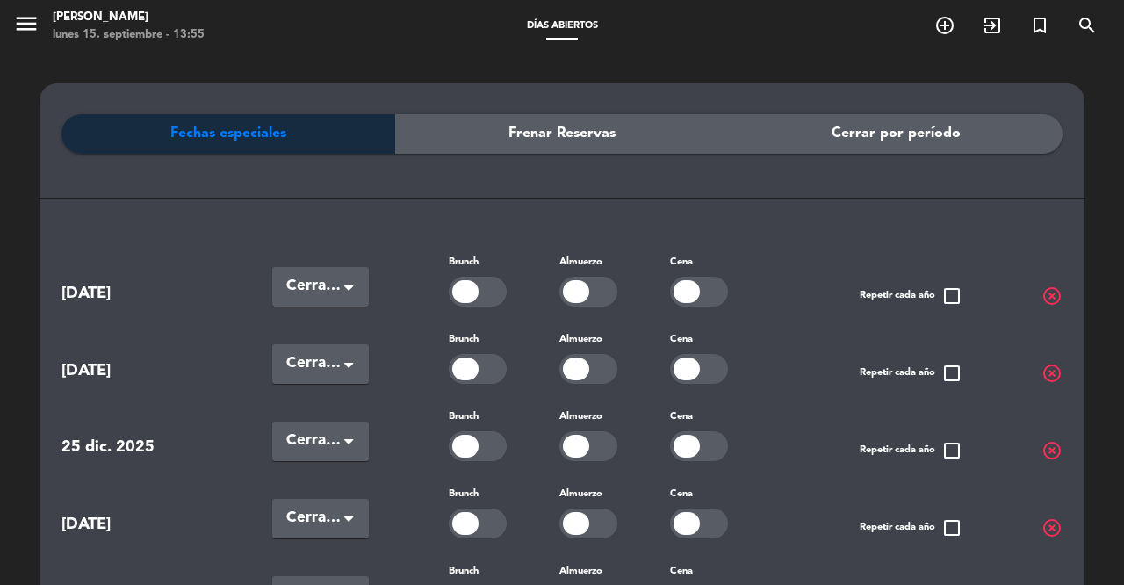
scroll to position [0, 0]
click at [22, 29] on icon "menu" at bounding box center [26, 24] width 26 height 26
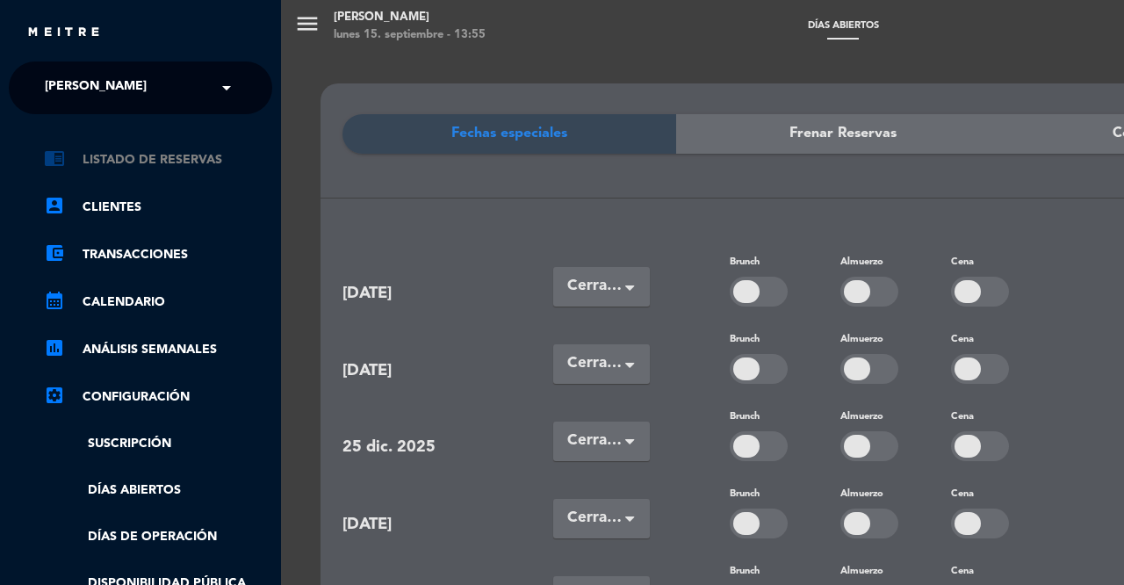
click at [114, 156] on link "chrome_reader_mode Listado de Reservas" at bounding box center [158, 159] width 228 height 21
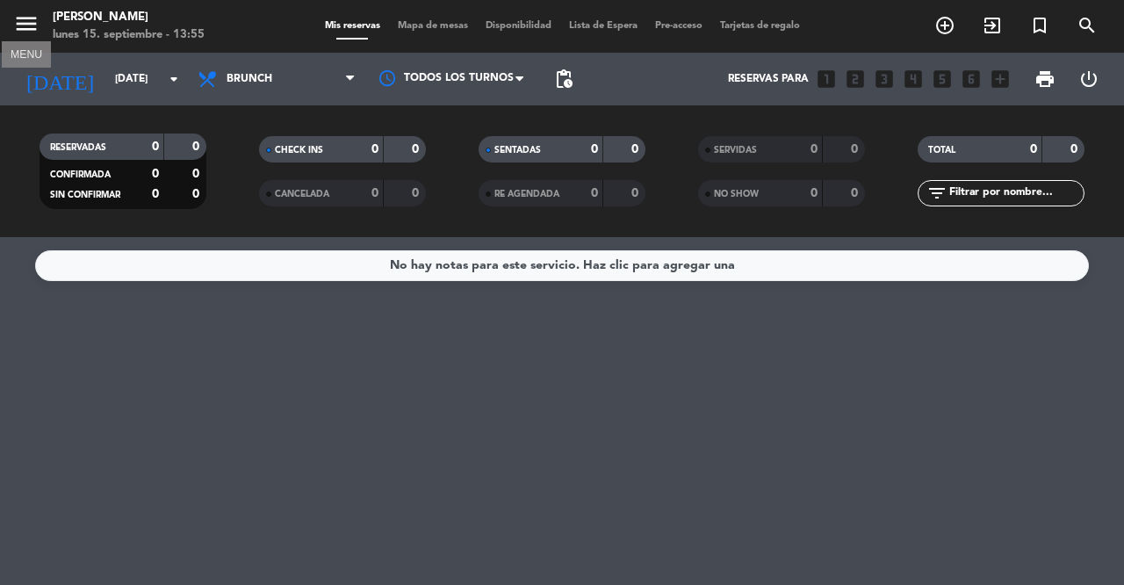
click at [30, 16] on icon "menu" at bounding box center [26, 24] width 26 height 26
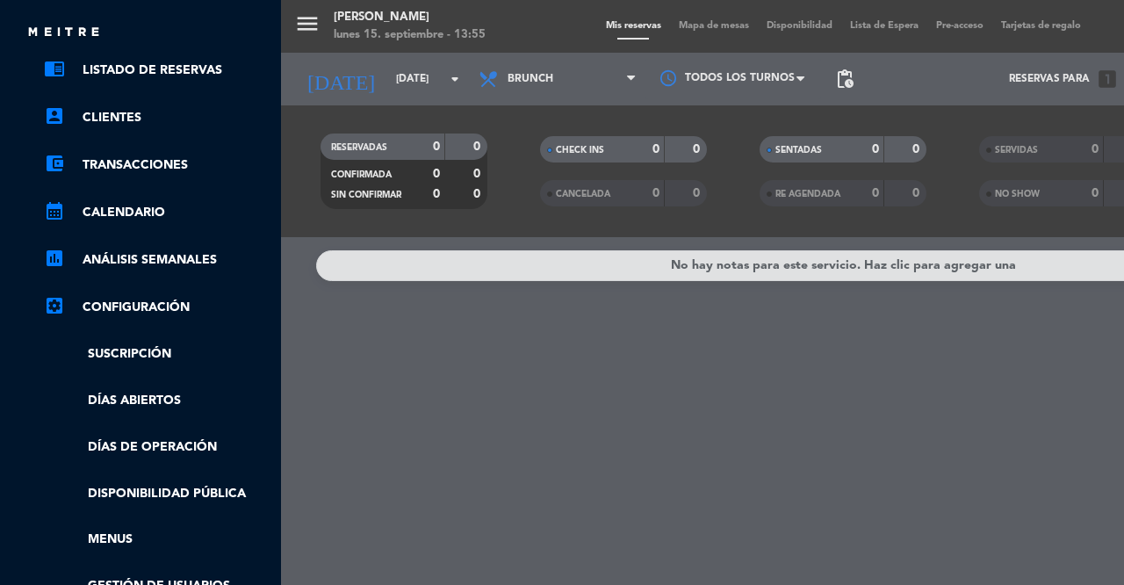
scroll to position [181, 0]
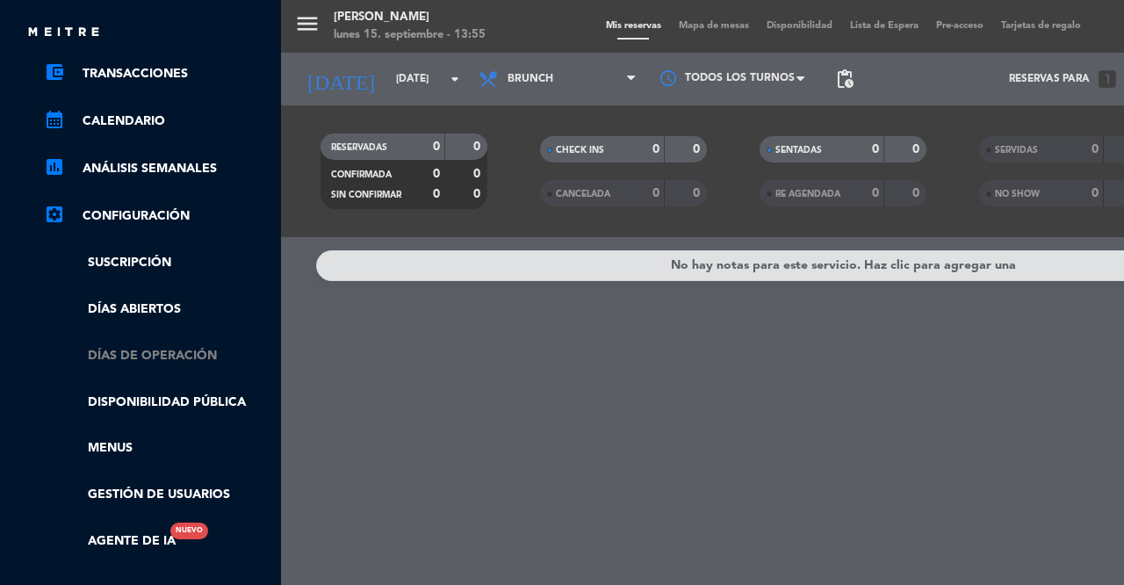
click at [168, 361] on link "Días de Operación" at bounding box center [158, 356] width 228 height 20
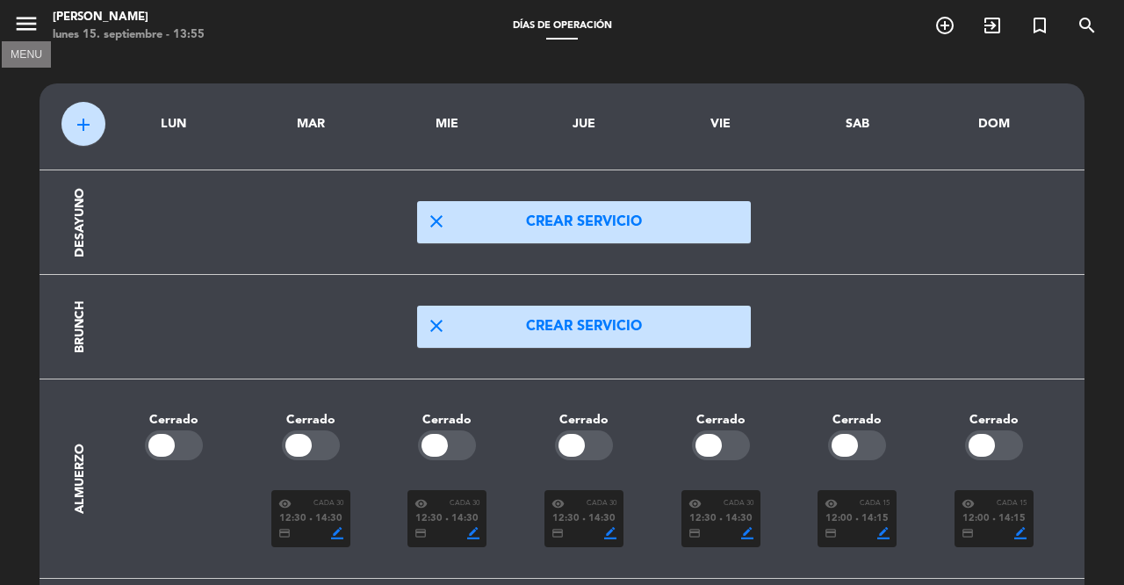
click at [27, 13] on icon "menu" at bounding box center [26, 24] width 26 height 26
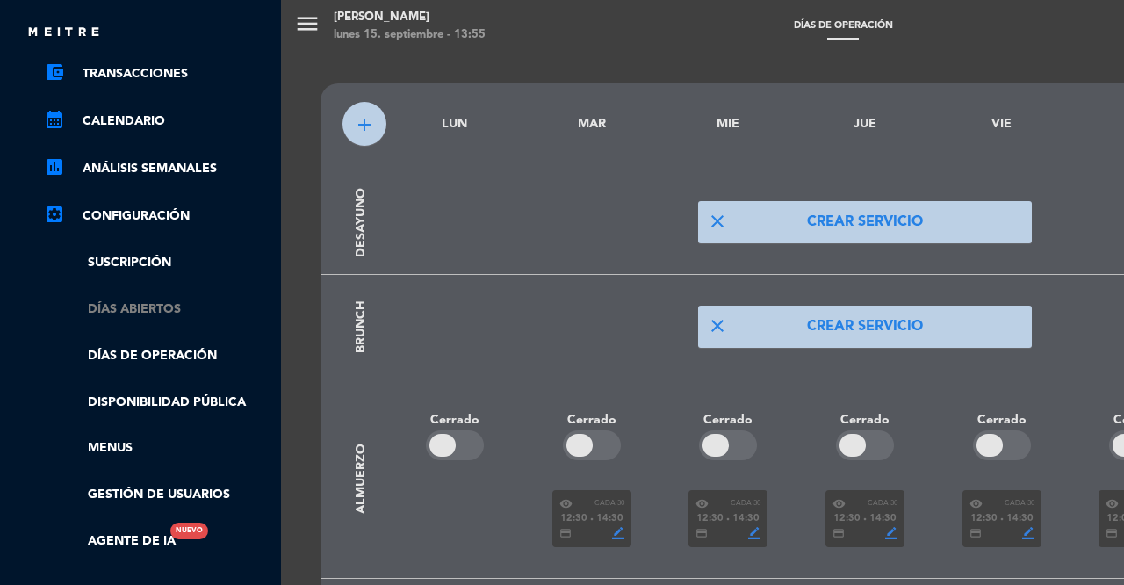
click at [154, 312] on link "Días abiertos" at bounding box center [158, 309] width 228 height 20
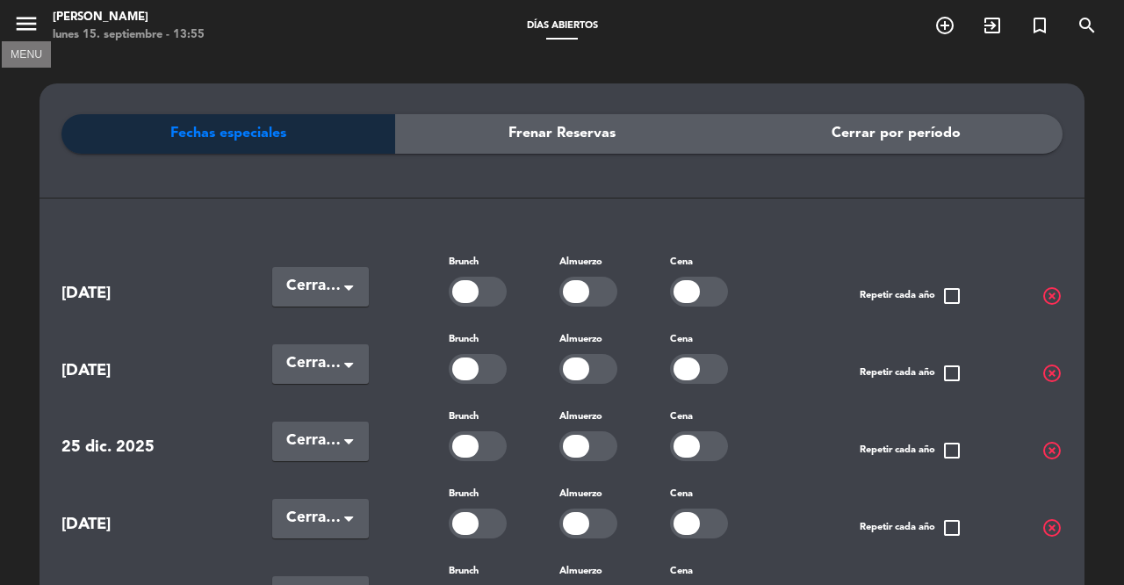
click at [26, 23] on icon "menu" at bounding box center [26, 24] width 26 height 26
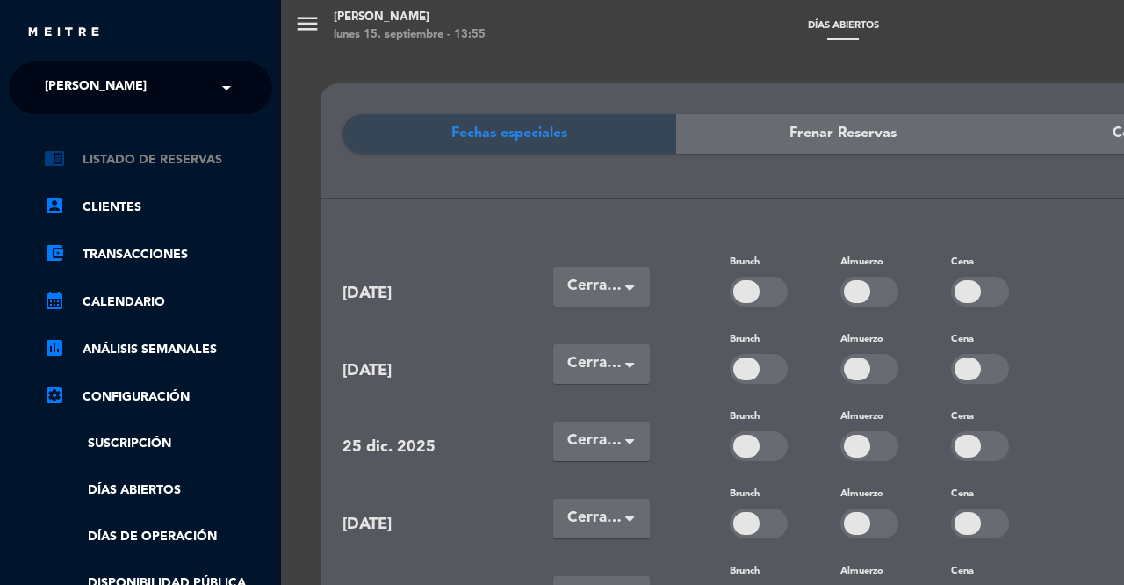
click at [118, 156] on link "chrome_reader_mode Listado de Reservas" at bounding box center [158, 159] width 228 height 21
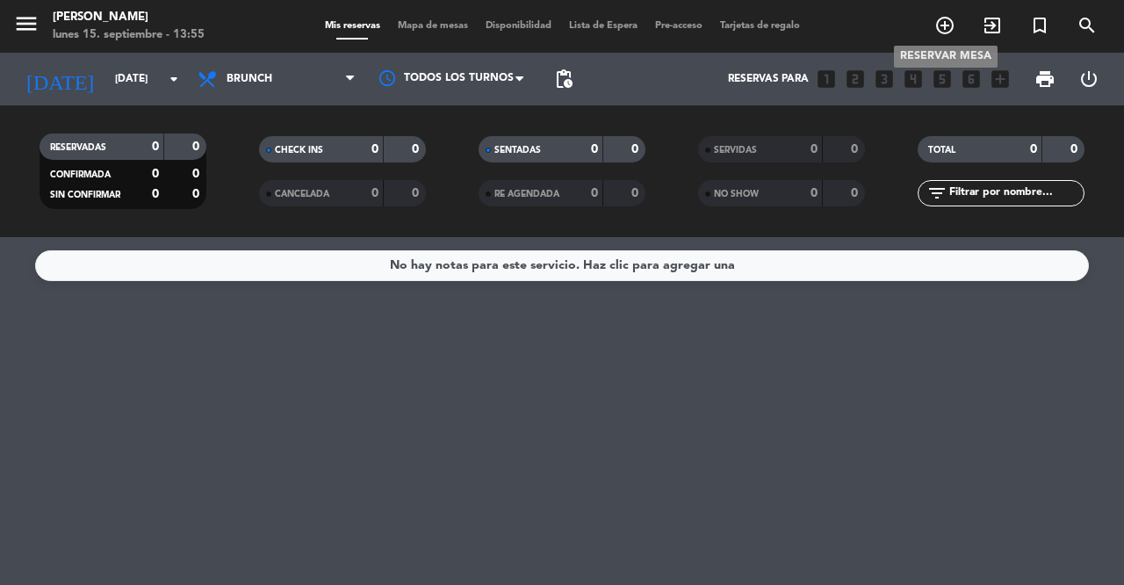
click at [945, 26] on icon "add_circle_outline" at bounding box center [944, 25] width 21 height 21
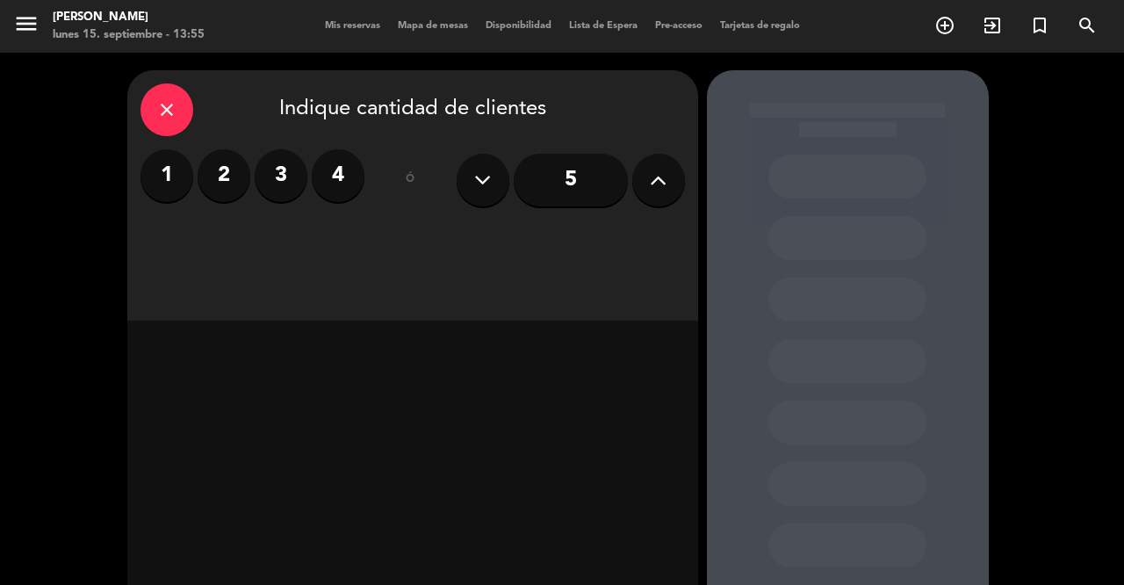
click at [659, 172] on icon at bounding box center [658, 180] width 17 height 26
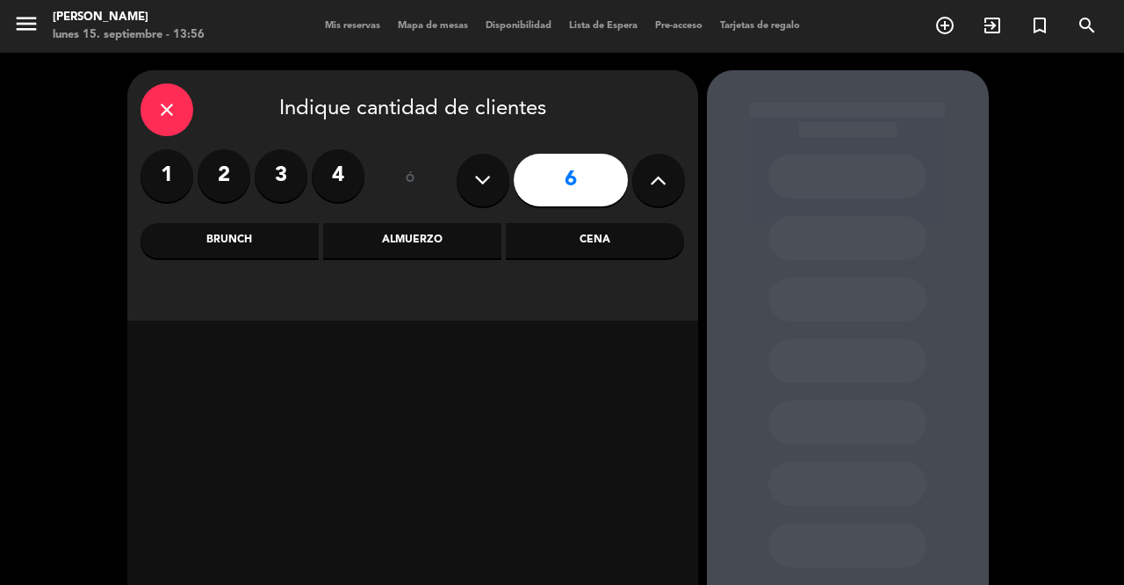
click at [584, 244] on div "Cena" at bounding box center [595, 240] width 178 height 35
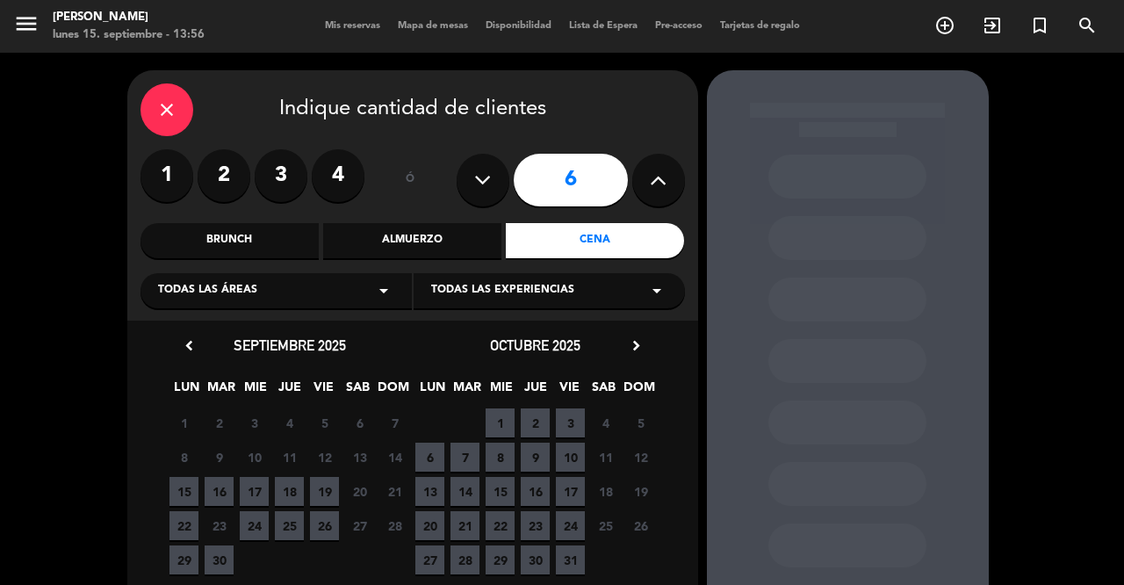
click at [437, 449] on span "6" at bounding box center [429, 456] width 29 height 29
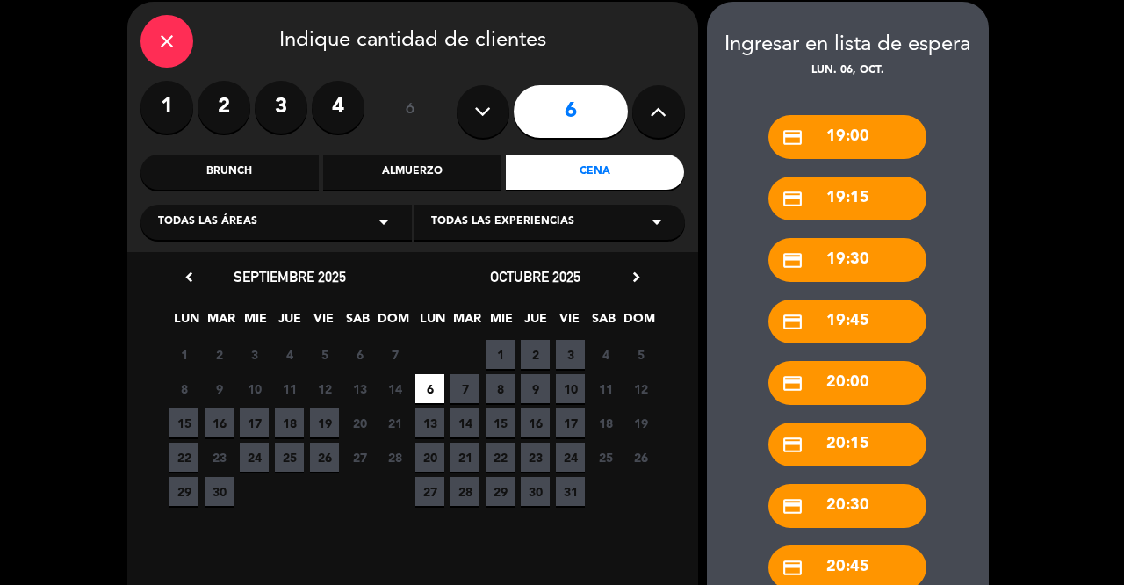
scroll to position [68, 0]
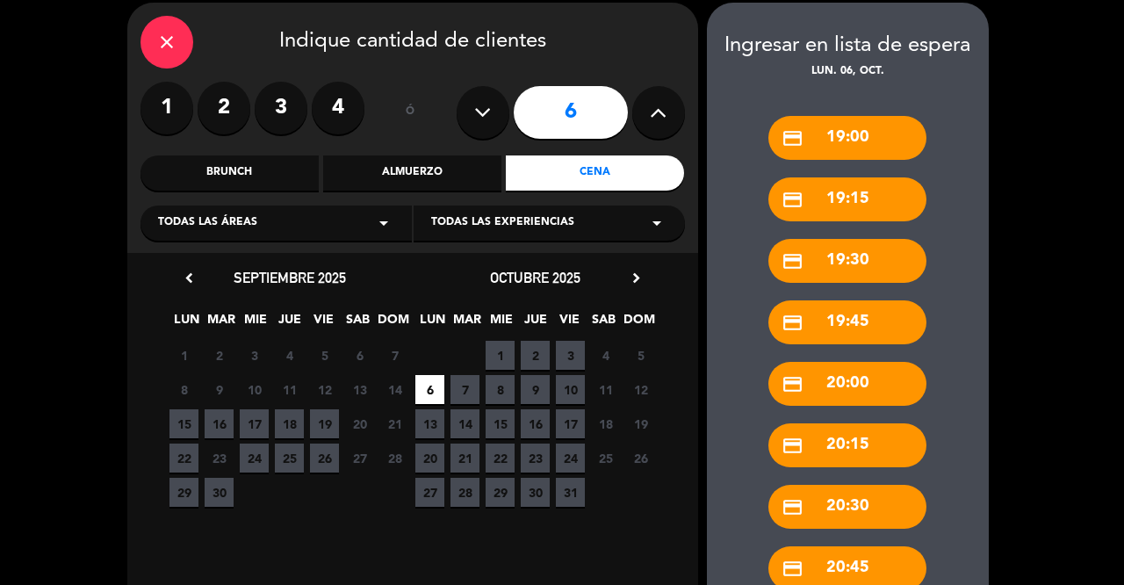
click at [635, 283] on icon "chevron_right" at bounding box center [636, 278] width 18 height 18
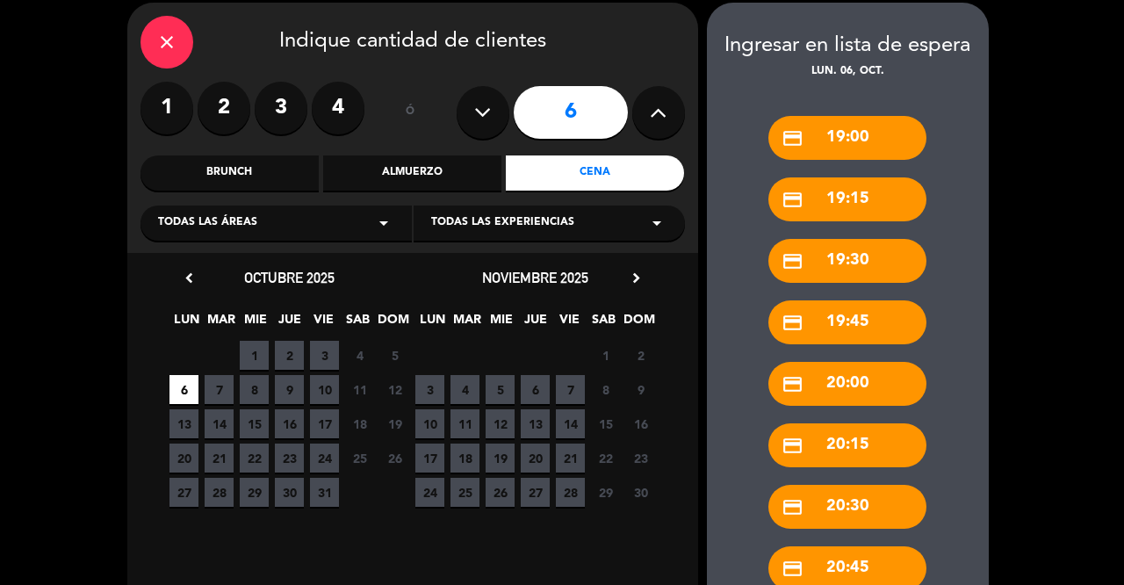
click at [544, 390] on span "6" at bounding box center [535, 389] width 29 height 29
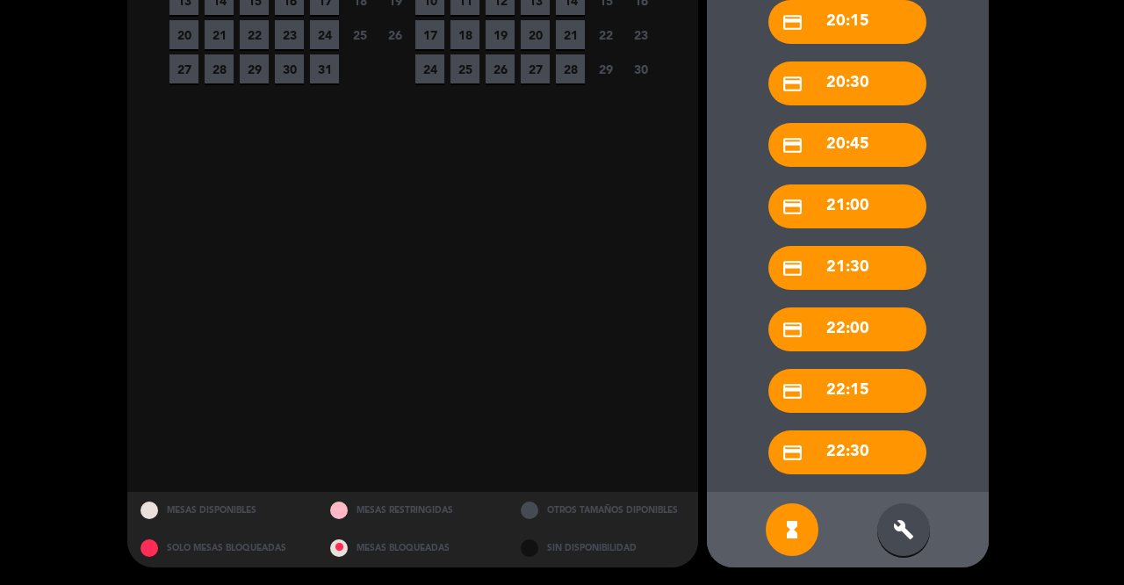
scroll to position [490, 0]
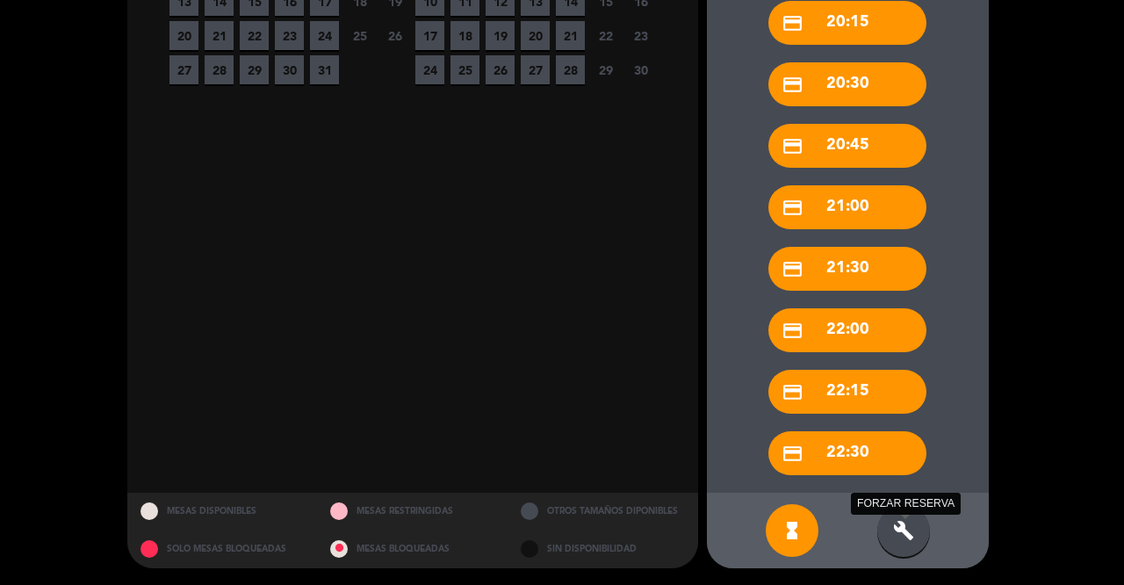
click at [906, 527] on icon "build" at bounding box center [903, 530] width 21 height 21
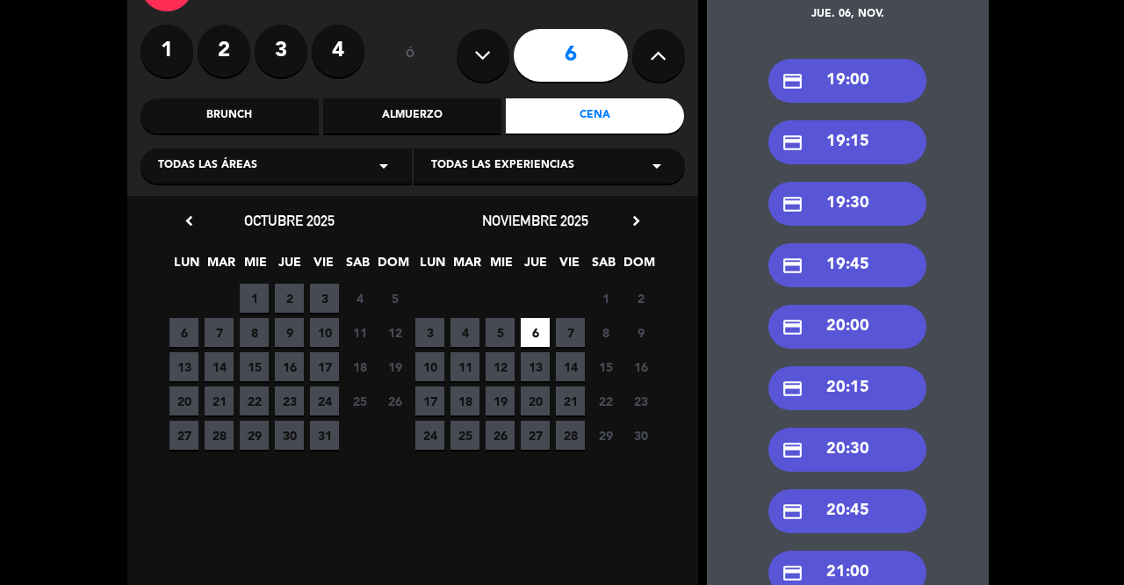
scroll to position [124, 0]
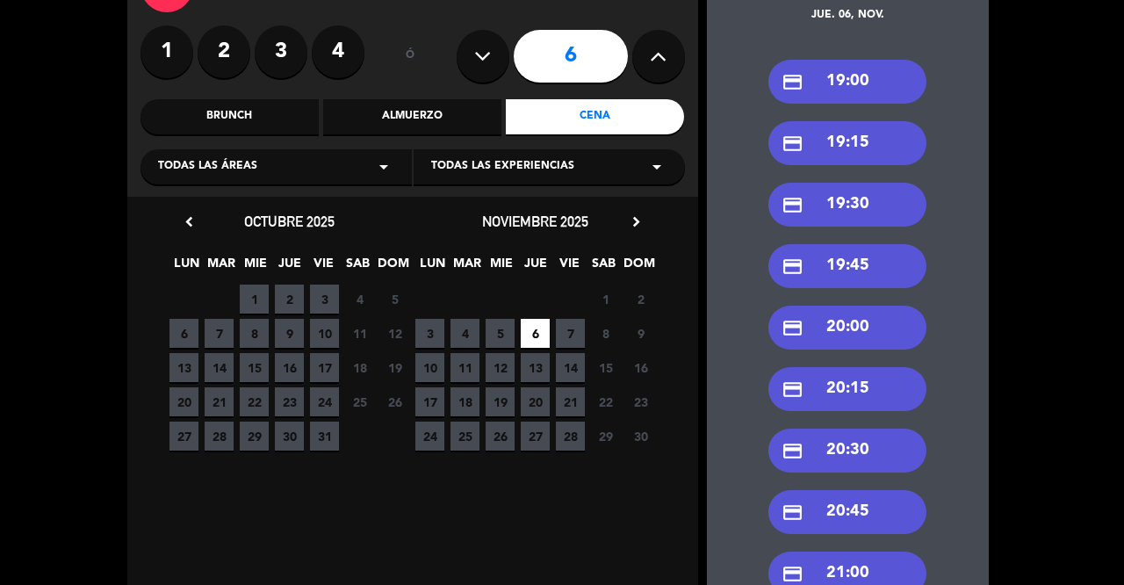
click at [880, 212] on div "credit_card 19:30" at bounding box center [847, 205] width 158 height 44
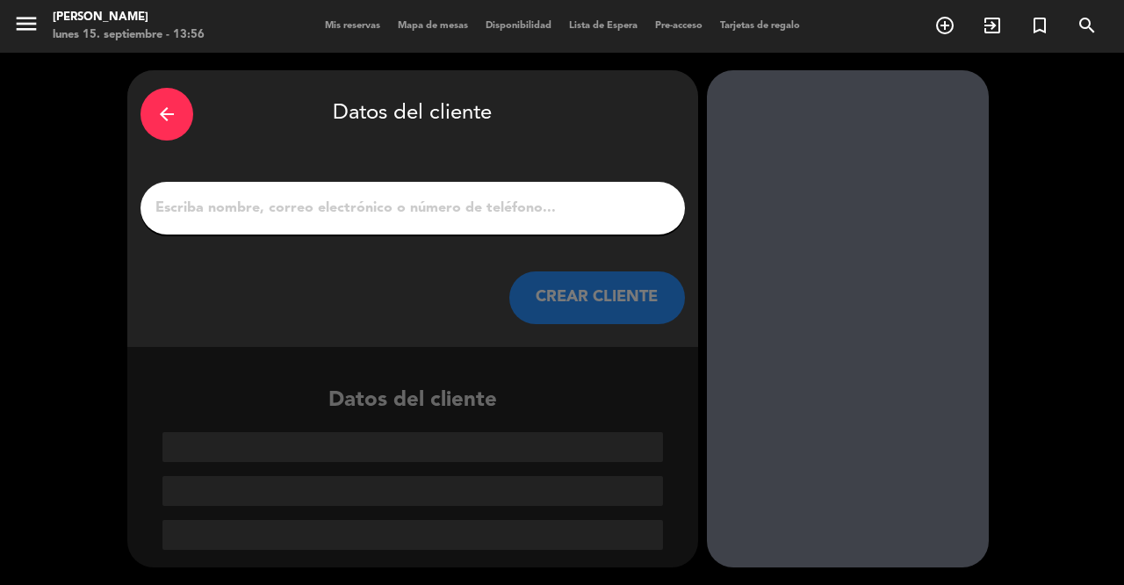
click at [489, 204] on input "1" at bounding box center [413, 208] width 518 height 25
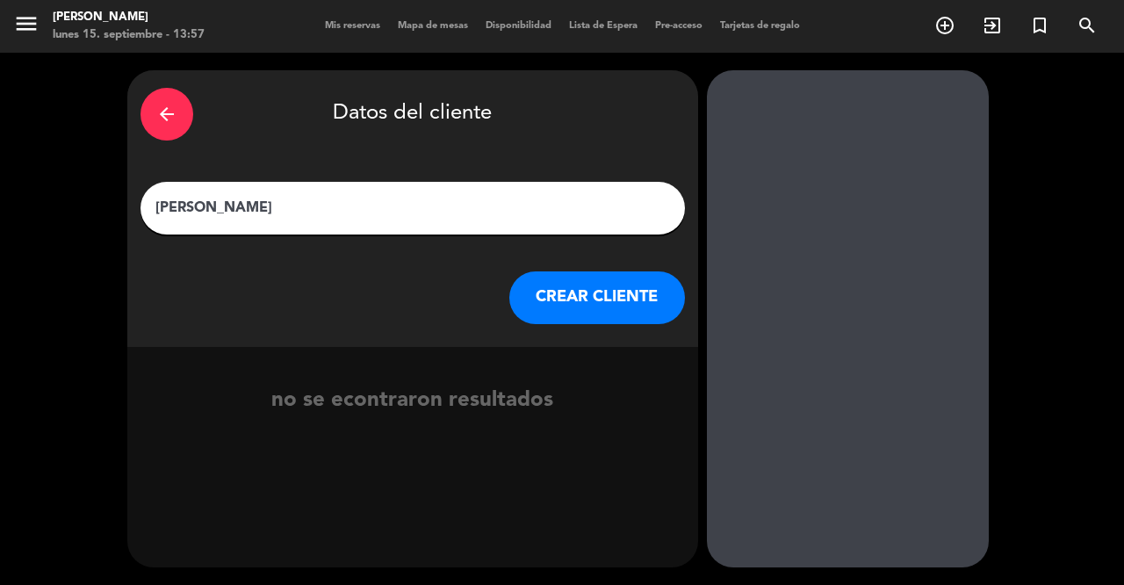
type input "[PERSON_NAME]"
click at [579, 309] on button "CREAR CLIENTE" at bounding box center [597, 297] width 176 height 53
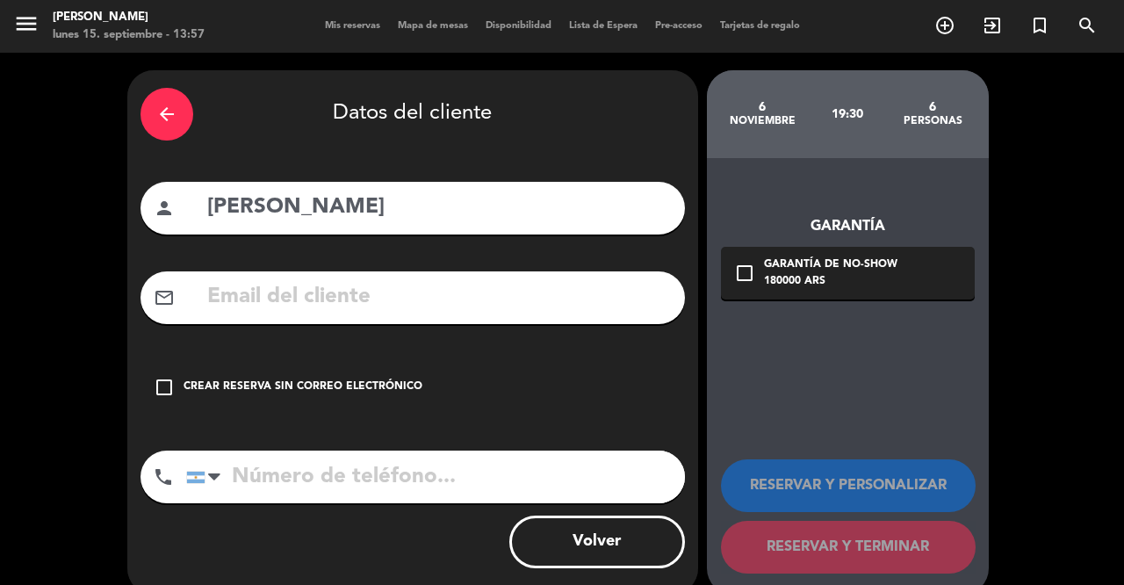
click at [288, 479] on input "tel" at bounding box center [435, 476] width 499 height 53
paste input "[PHONE_NUMBER]"
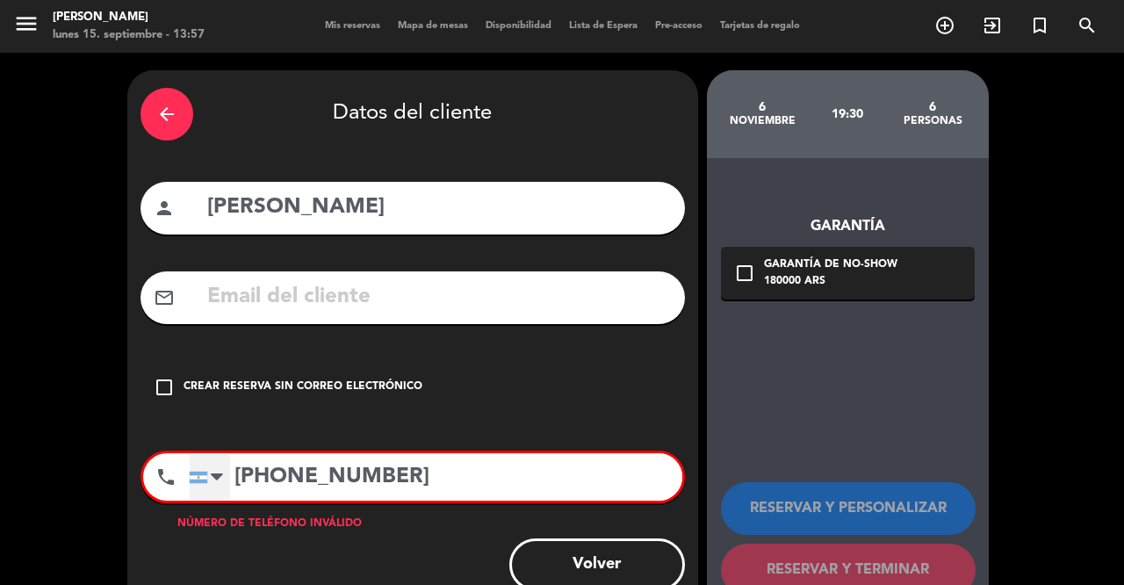
click at [218, 476] on div at bounding box center [217, 476] width 12 height 21
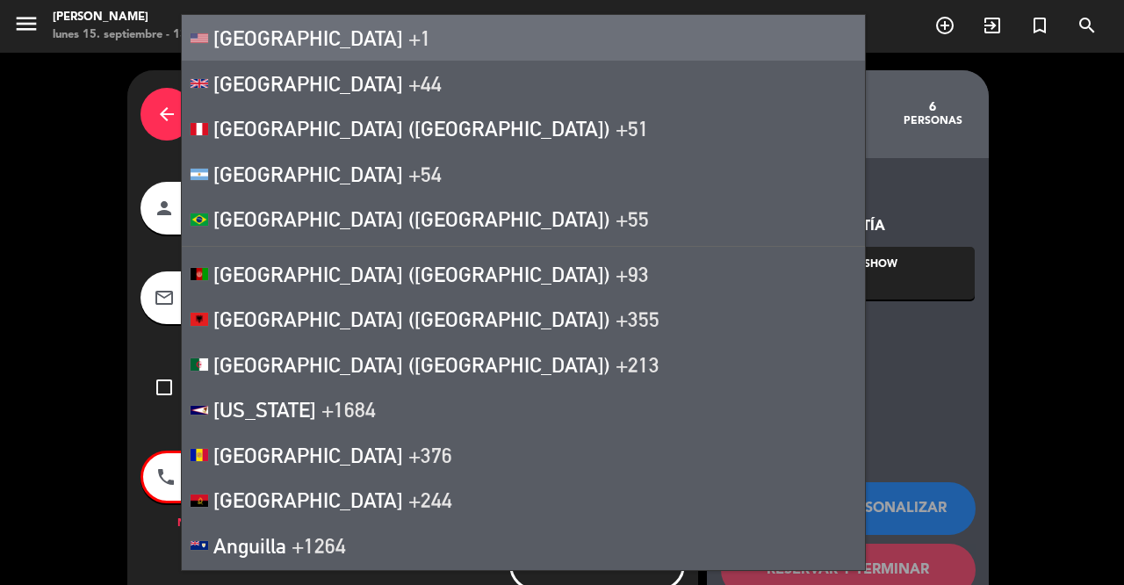
click at [262, 39] on span "[GEOGRAPHIC_DATA]" at bounding box center [308, 37] width 190 height 25
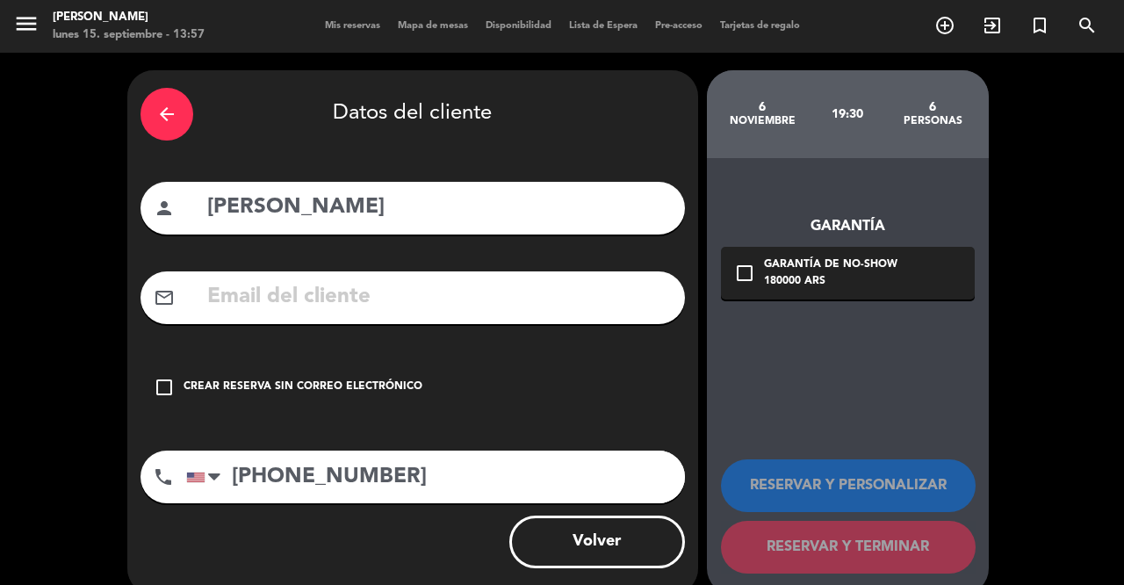
click at [254, 477] on input "[PHONE_NUMBER]" at bounding box center [435, 476] width 499 height 53
click at [278, 477] on input "[PHONE_NUMBER]" at bounding box center [435, 476] width 499 height 53
click at [314, 477] on input "732221-6929" at bounding box center [435, 476] width 499 height 53
type input "7322216929"
paste input "[EMAIL_ADDRESS][DOMAIN_NAME]"
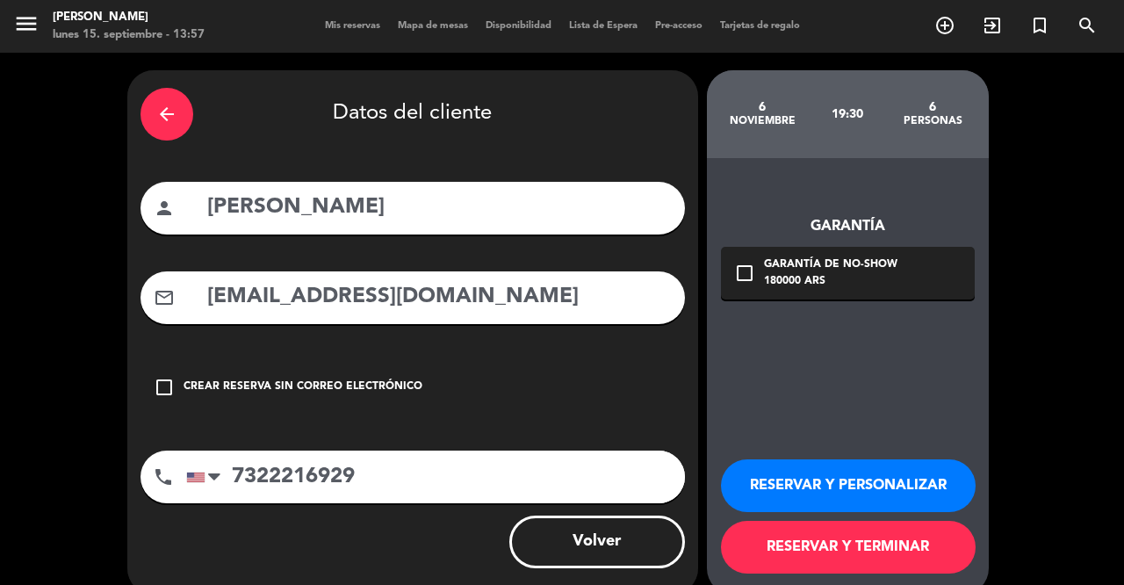
type input "[EMAIL_ADDRESS][DOMAIN_NAME]"
click at [176, 119] on icon "arrow_back" at bounding box center [166, 114] width 21 height 21
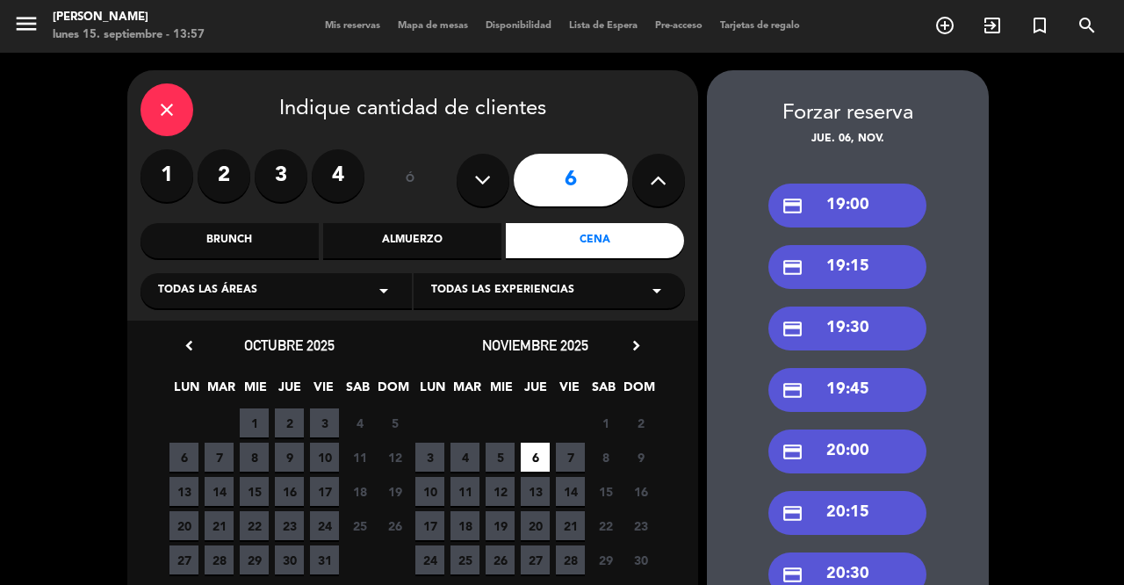
click at [331, 184] on label "4" at bounding box center [338, 175] width 53 height 53
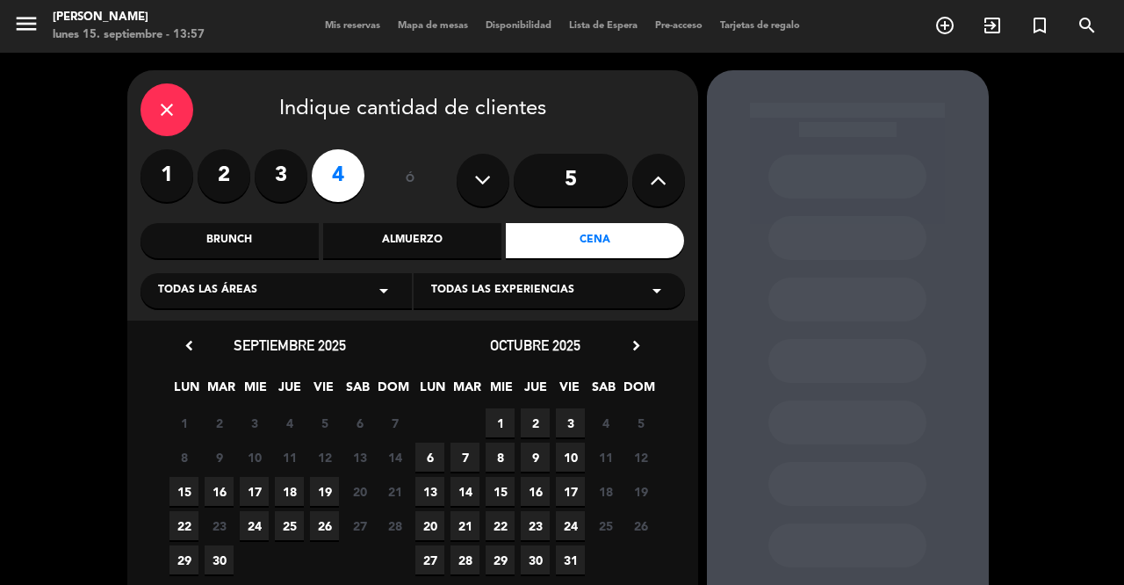
click at [634, 337] on icon "chevron_right" at bounding box center [636, 345] width 18 height 18
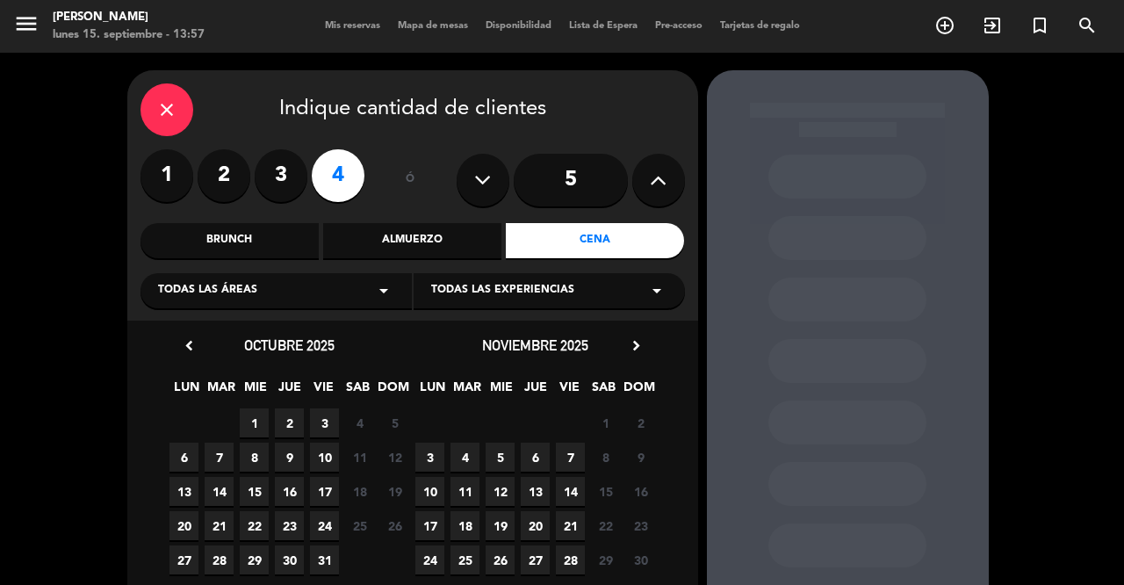
click at [536, 455] on span "6" at bounding box center [535, 456] width 29 height 29
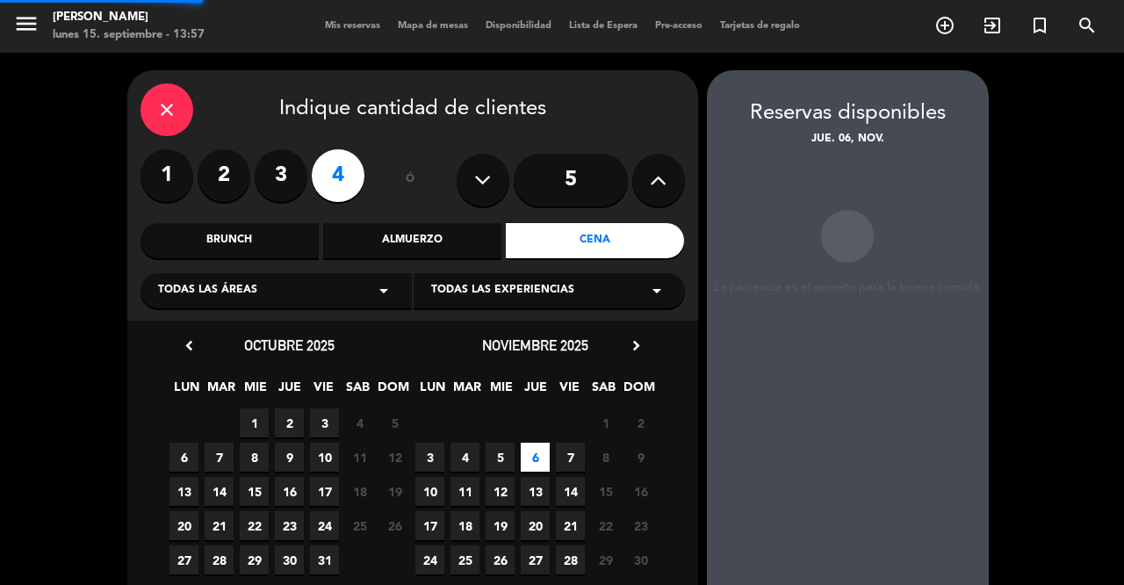
scroll to position [70, 0]
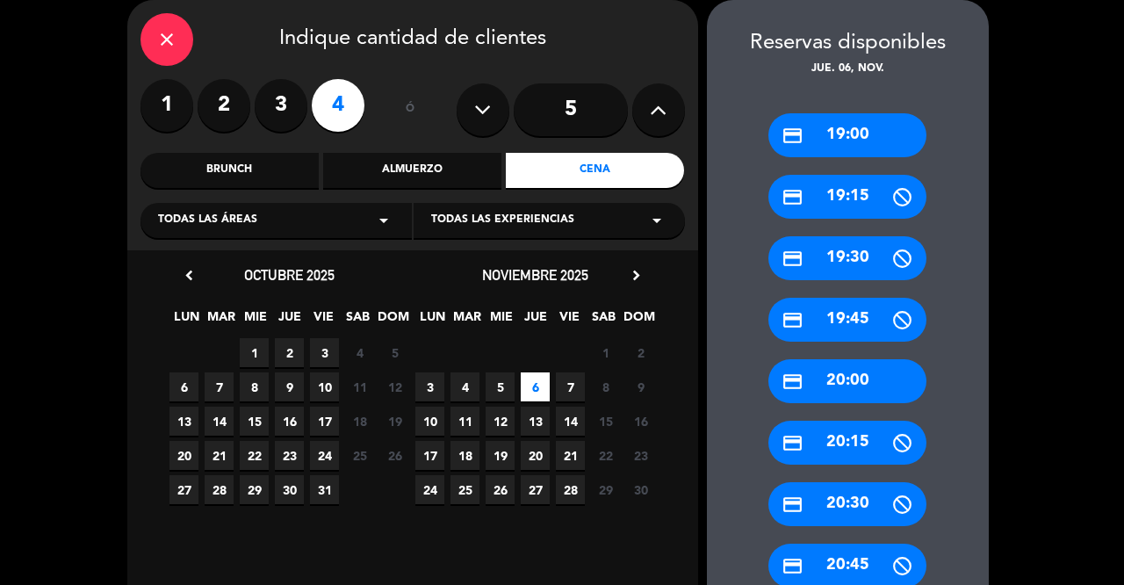
click at [887, 254] on div "credit_card 19:30" at bounding box center [847, 258] width 158 height 44
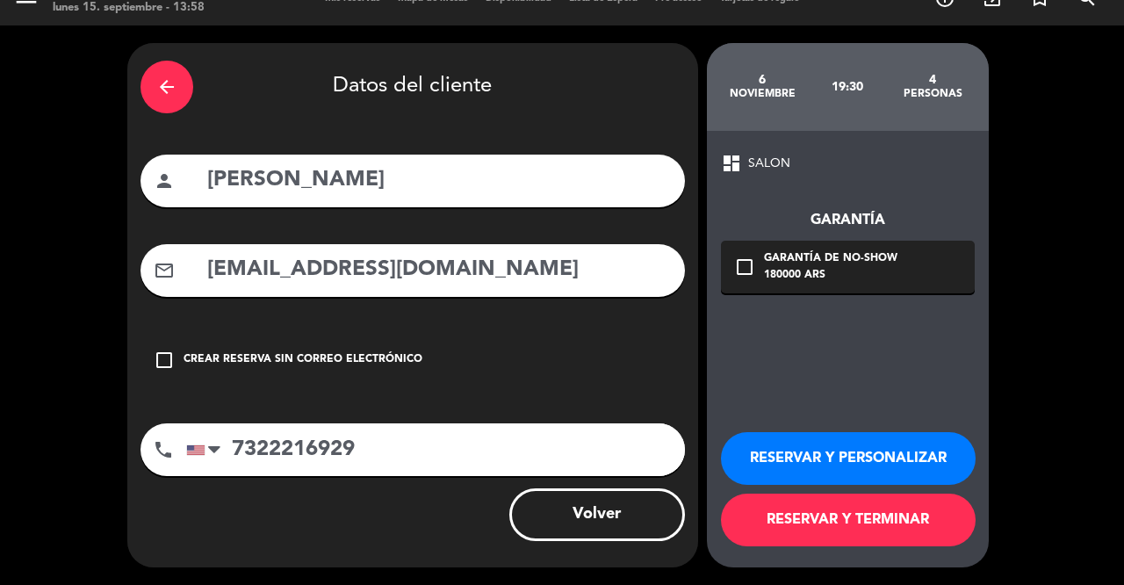
click at [828, 535] on button "RESERVAR Y TERMINAR" at bounding box center [848, 519] width 255 height 53
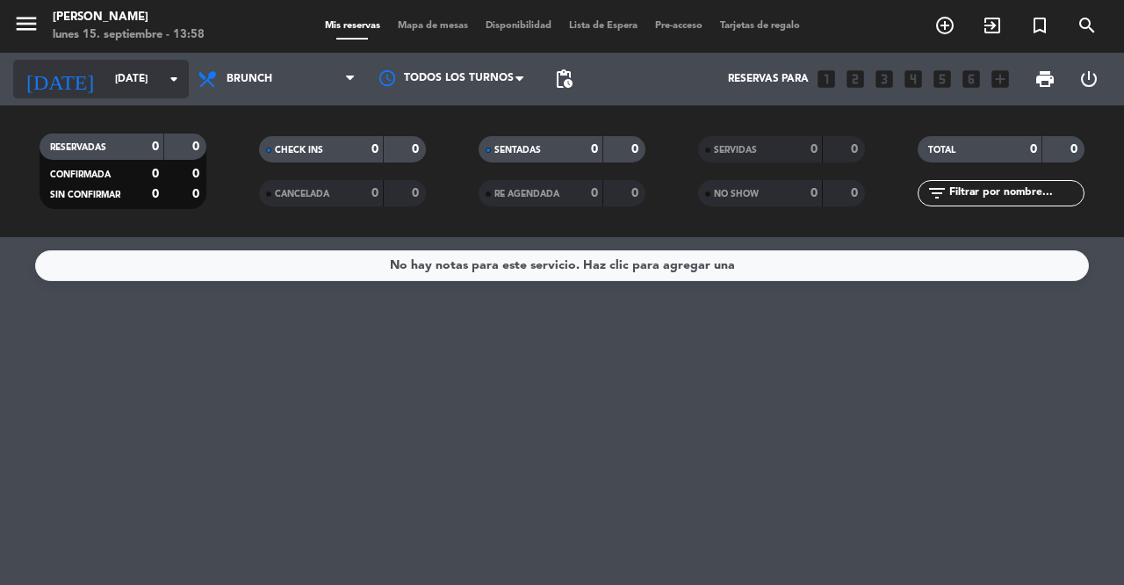
click at [150, 77] on input "[DATE]" at bounding box center [176, 79] width 140 height 30
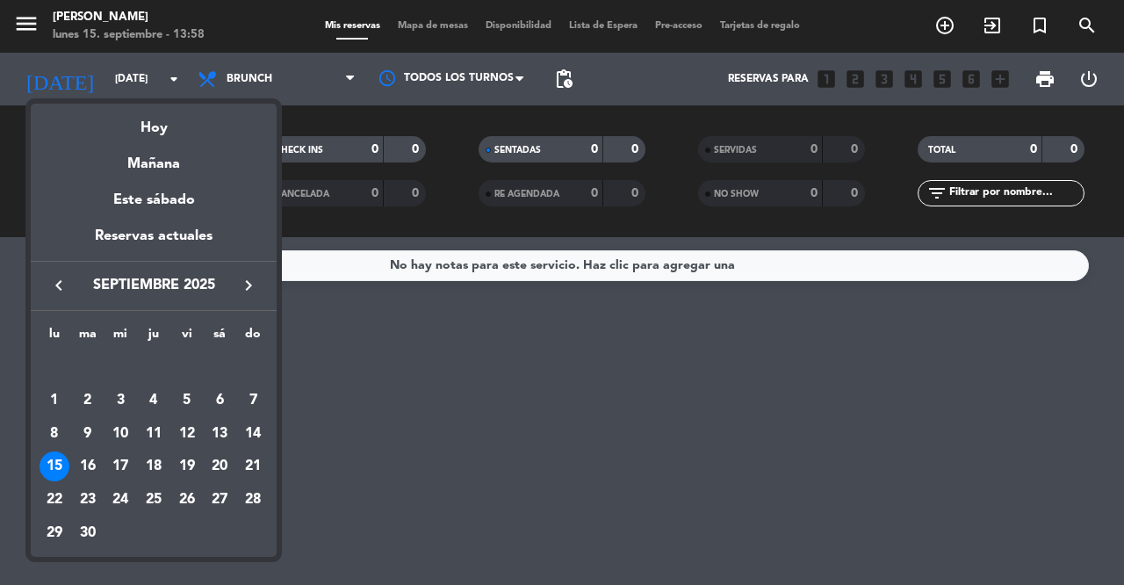
click at [248, 288] on icon "keyboard_arrow_right" at bounding box center [248, 285] width 21 height 21
click at [56, 436] on div "6" at bounding box center [54, 434] width 30 height 30
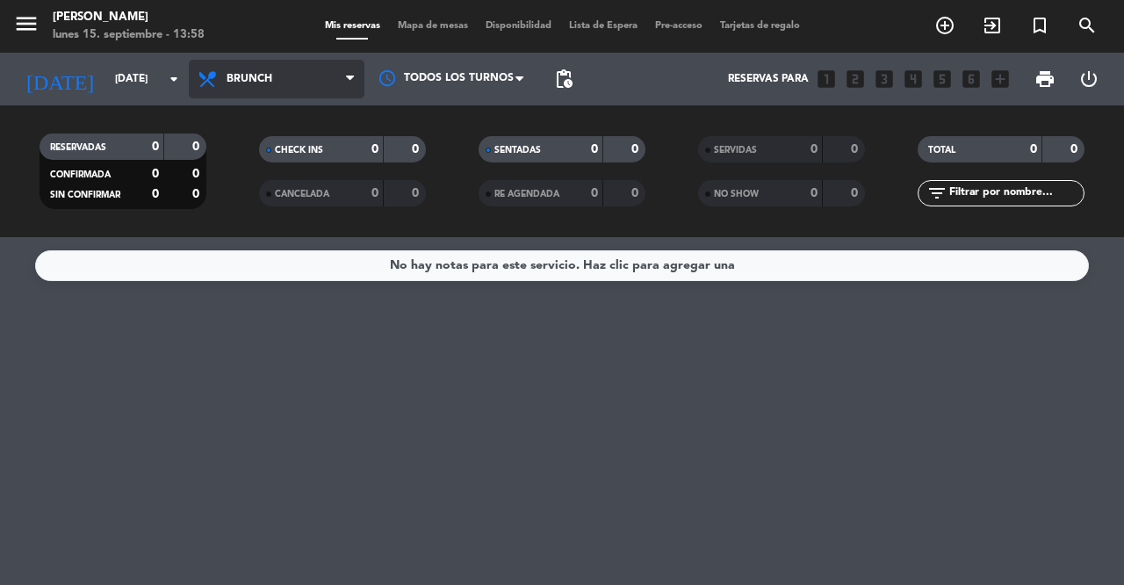
click at [338, 75] on span "Brunch" at bounding box center [277, 79] width 176 height 39
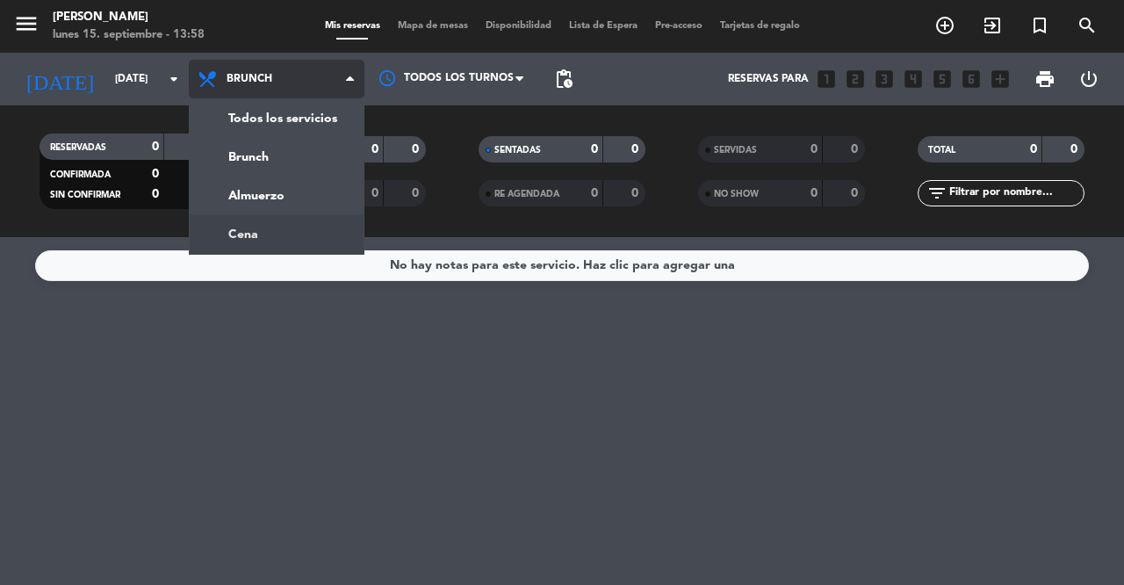
click at [263, 218] on div "menu Julia lunes 15. septiembre - 13:58 Mis reservas Mapa de mesas Disponibilid…" at bounding box center [562, 118] width 1124 height 237
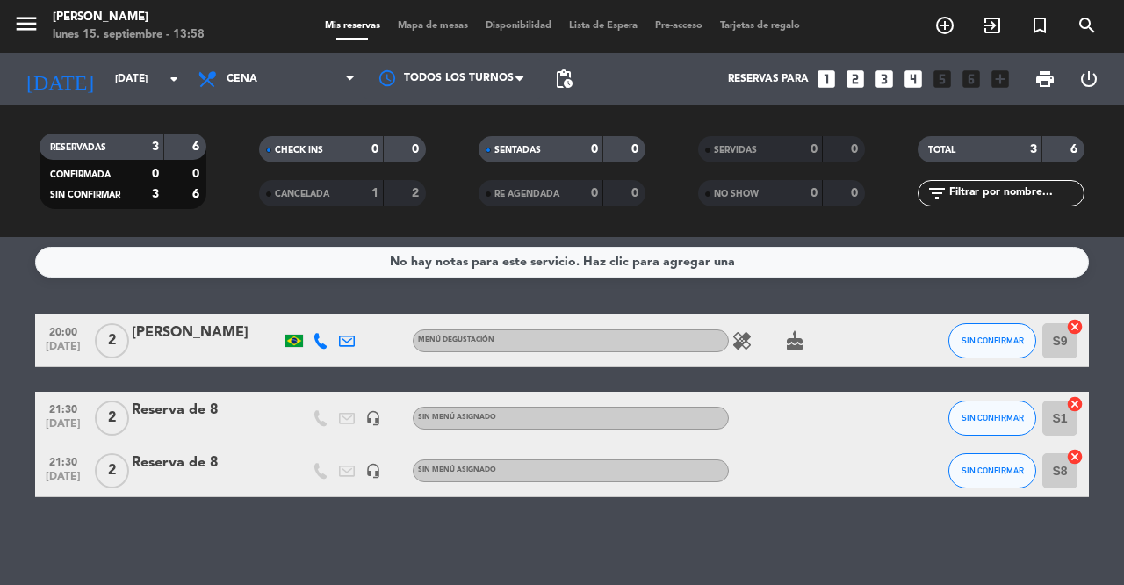
scroll to position [4, 0]
click at [133, 66] on input "[DATE]" at bounding box center [176, 79] width 140 height 30
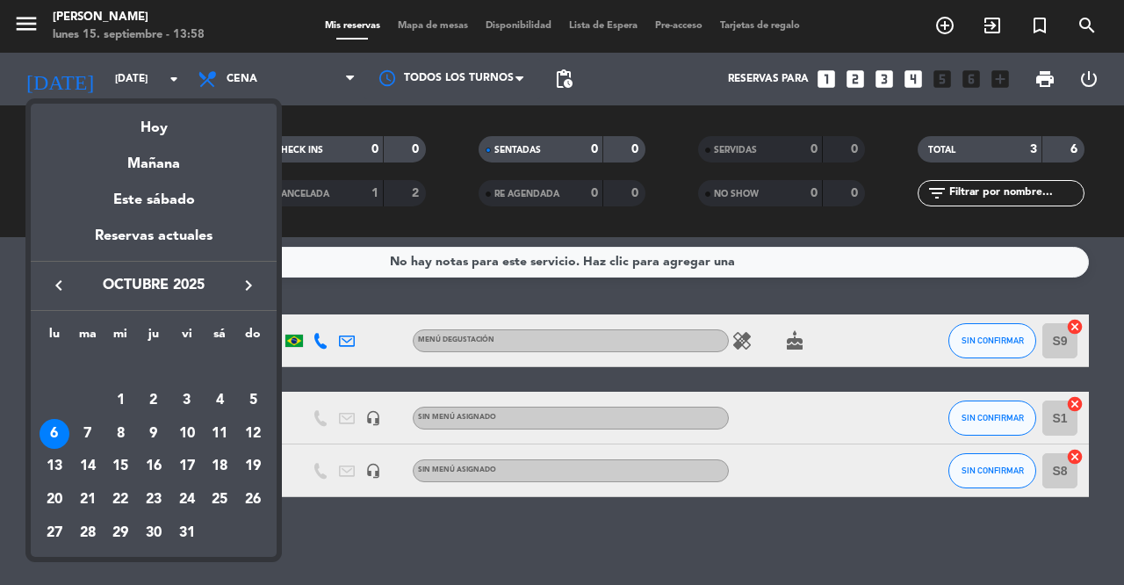
click at [246, 291] on icon "keyboard_arrow_right" at bounding box center [248, 285] width 21 height 21
click at [160, 401] on div "6" at bounding box center [154, 400] width 30 height 30
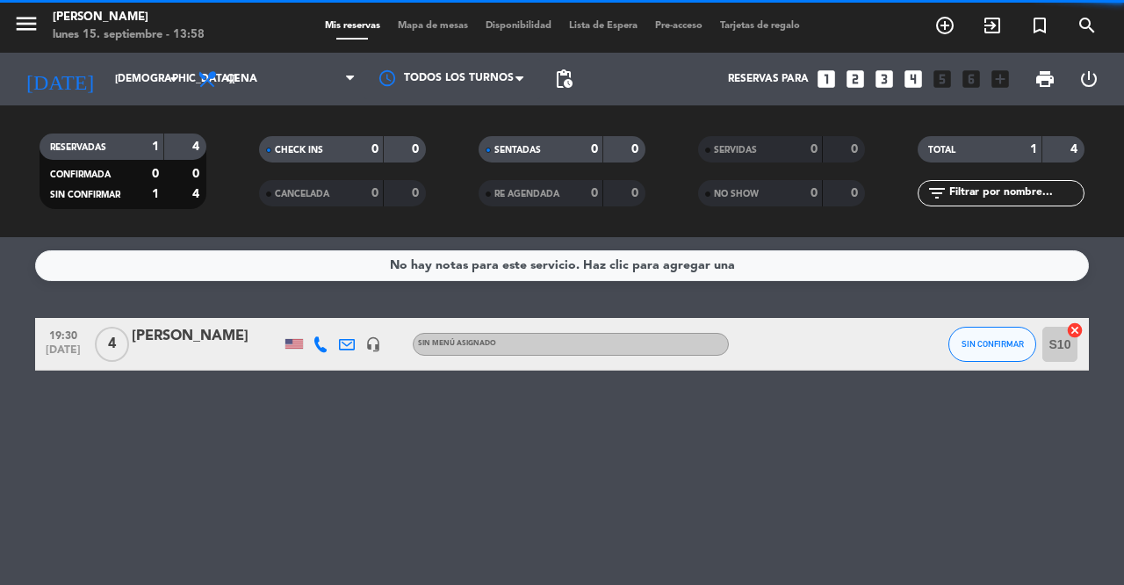
scroll to position [0, 0]
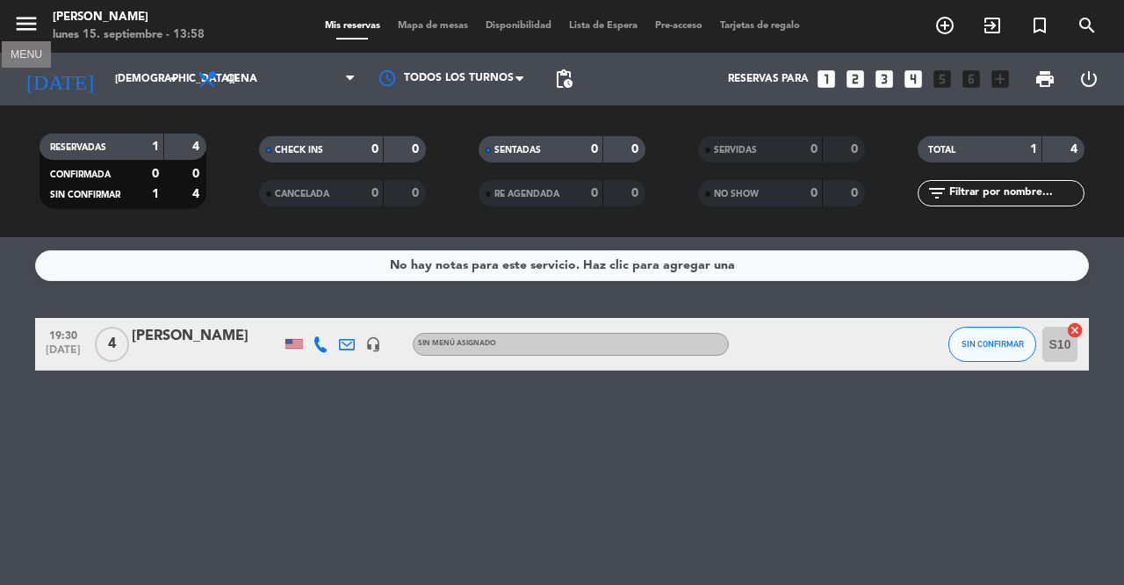
click at [23, 30] on icon "menu" at bounding box center [26, 24] width 26 height 26
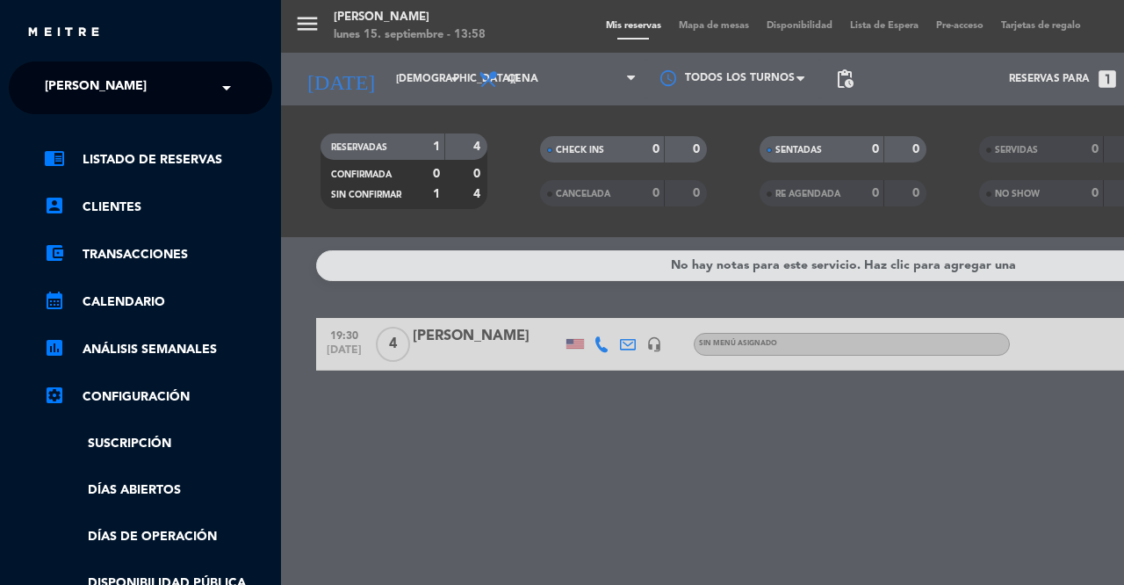
click at [88, 147] on div "chrome_reader_mode Listado de Reservas account_box Clientes account_balance_wal…" at bounding box center [141, 449] width 290 height 671
click at [91, 158] on link "chrome_reader_mode Listado de Reservas" at bounding box center [158, 159] width 228 height 21
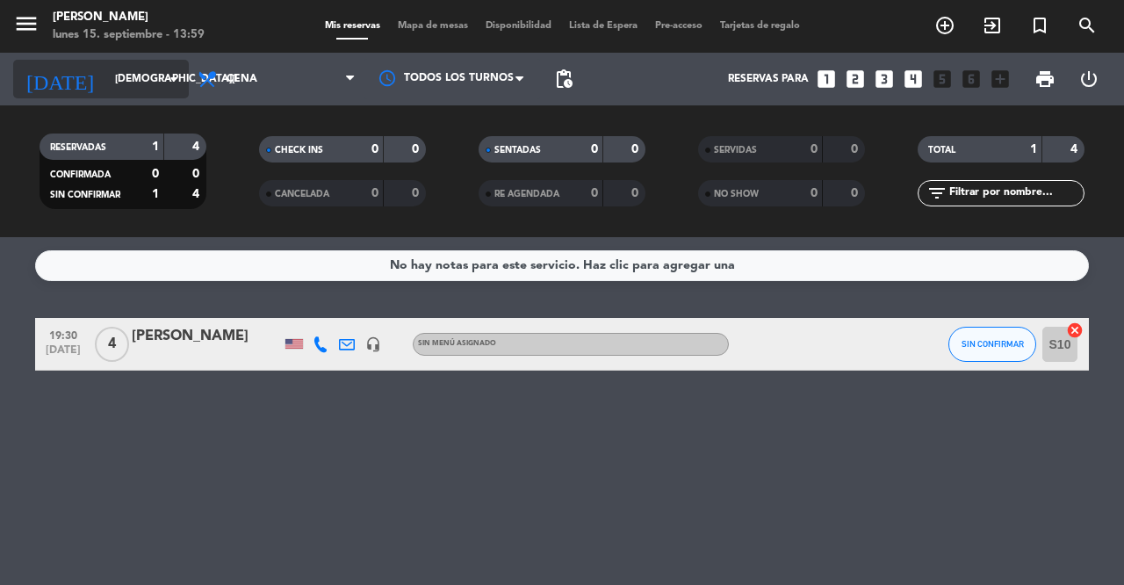
click at [153, 76] on input "[DEMOGRAPHIC_DATA][DATE]" at bounding box center [176, 79] width 140 height 30
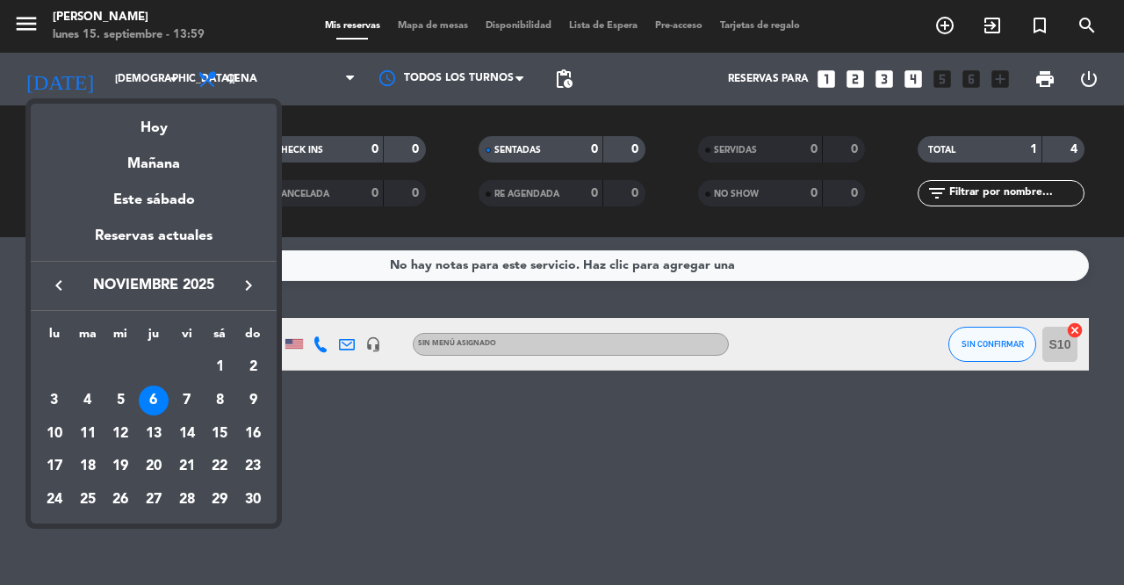
click at [57, 292] on icon "keyboard_arrow_left" at bounding box center [58, 285] width 21 height 21
click at [163, 128] on div "Hoy" at bounding box center [154, 122] width 246 height 36
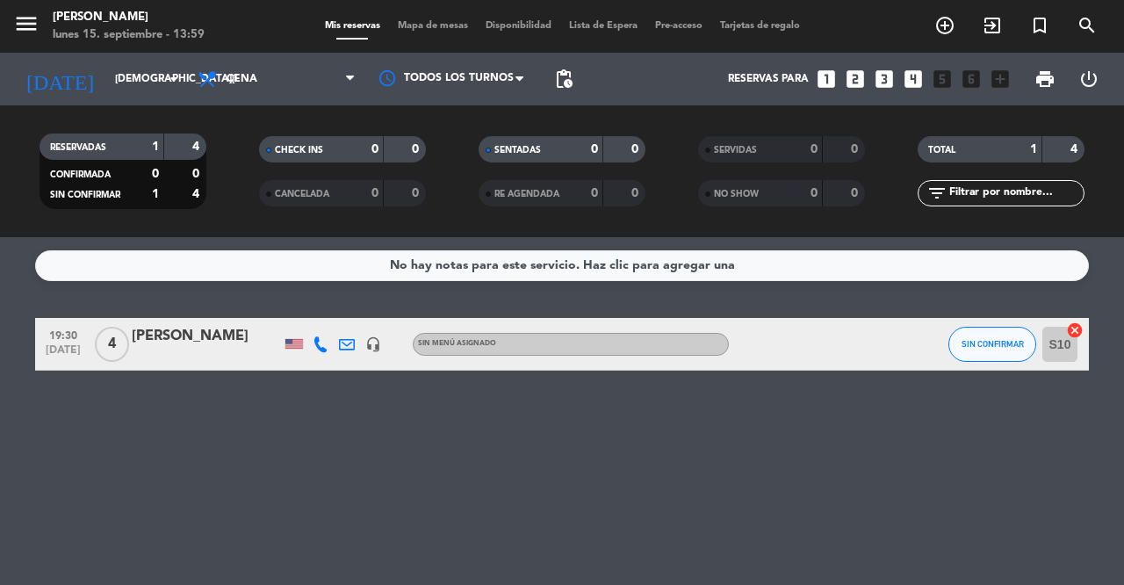
type input "[DATE]"
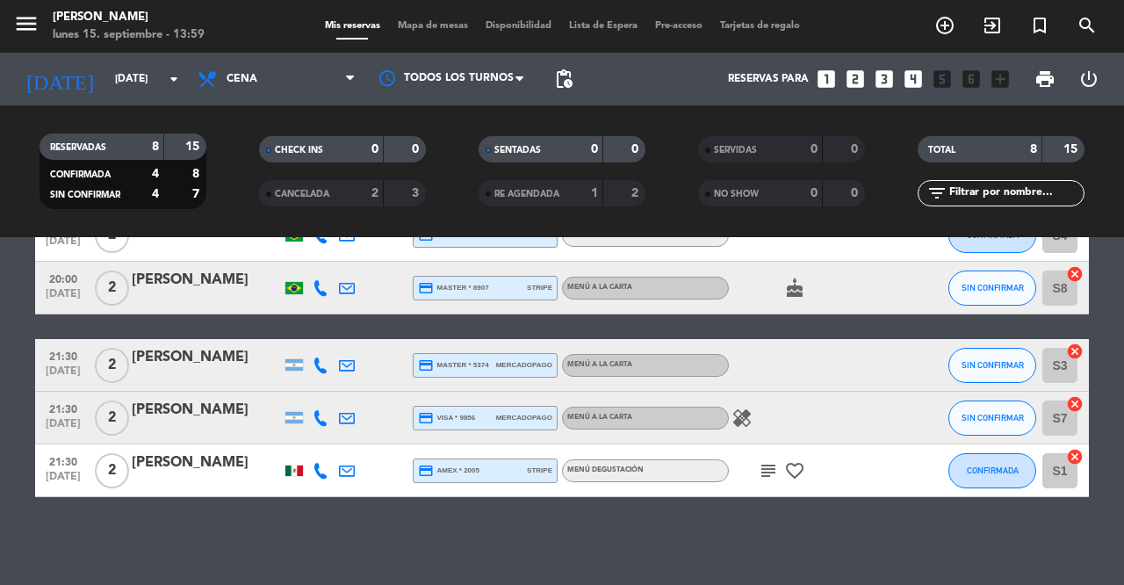
scroll to position [291, 0]
click at [768, 468] on icon "subject" at bounding box center [768, 470] width 21 height 21
